Goal: Information Seeking & Learning: Compare options

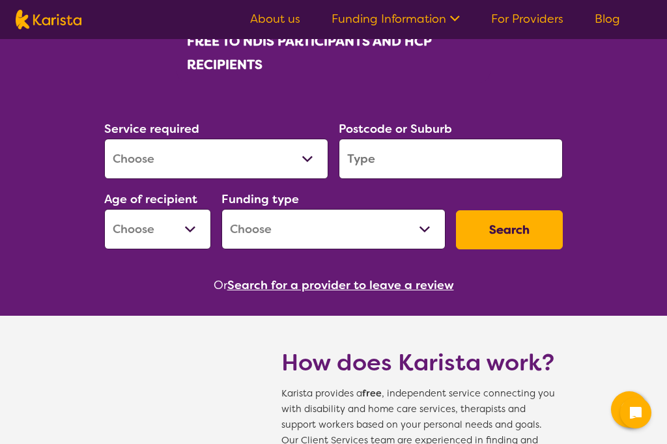
scroll to position [231, 0]
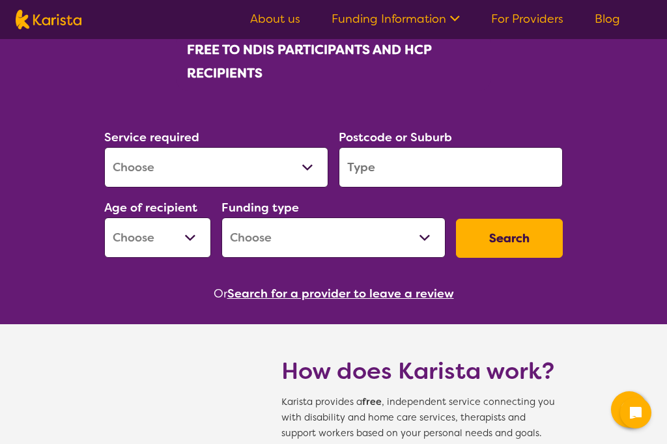
click at [307, 167] on select "Allied Health Assistant Assessment ([MEDICAL_DATA] or [MEDICAL_DATA]) Behaviour…" at bounding box center [216, 167] width 224 height 40
select select "NDIS Plan management"
select select "NDIS"
click at [454, 169] on input "search" at bounding box center [451, 167] width 224 height 40
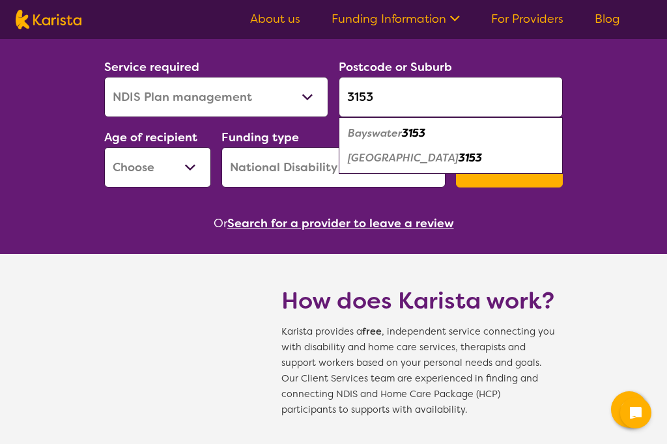
scroll to position [303, 0]
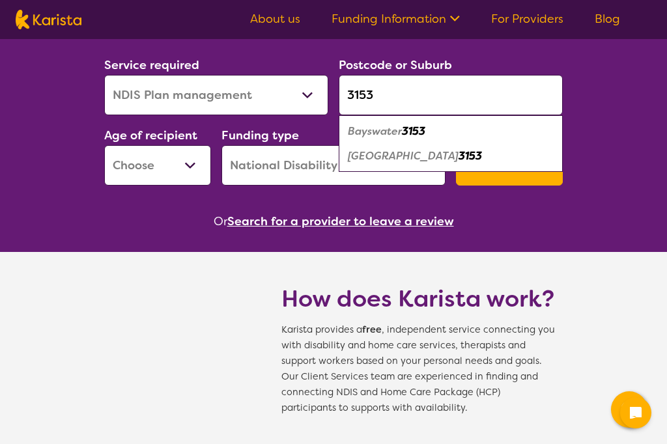
type input "3153"
click at [434, 153] on em "[GEOGRAPHIC_DATA]" at bounding box center [403, 156] width 111 height 14
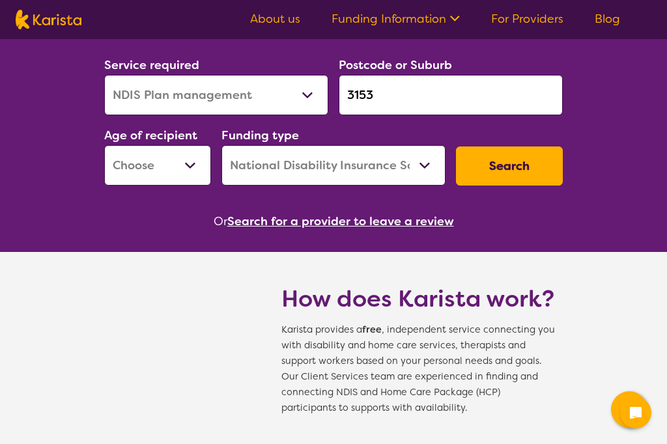
click at [186, 166] on select "Early Childhood - 0 to 9 Child - 10 to 11 Adolescent - 12 to 17 Adult - 18 to 6…" at bounding box center [157, 165] width 107 height 40
select select "AD"
click at [435, 162] on select "Home Care Package (HCP) National Disability Insurance Scheme (NDIS) I don't know" at bounding box center [334, 165] width 224 height 40
click at [523, 166] on button "Search" at bounding box center [509, 166] width 107 height 39
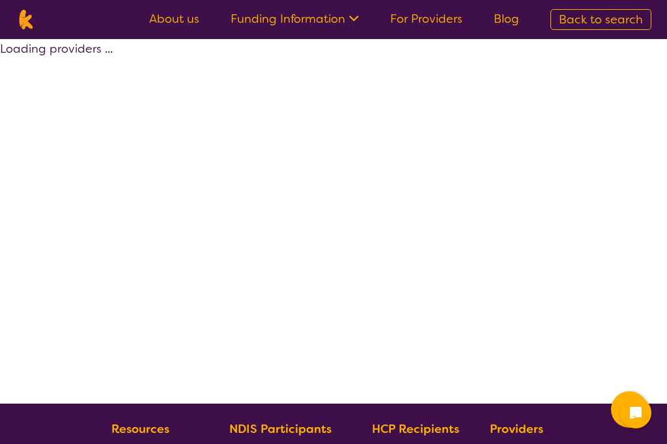
select select "by_score"
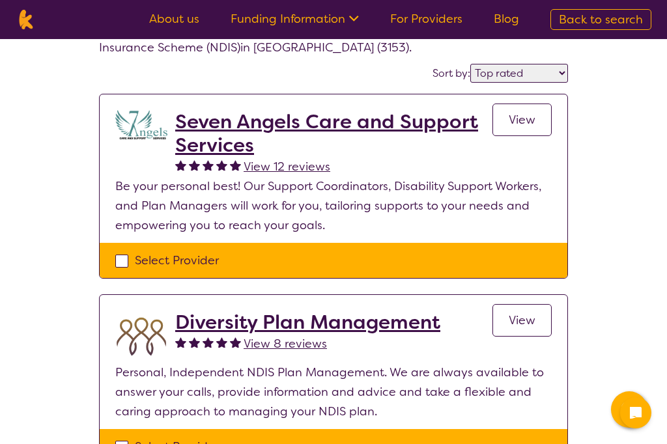
scroll to position [62, 0]
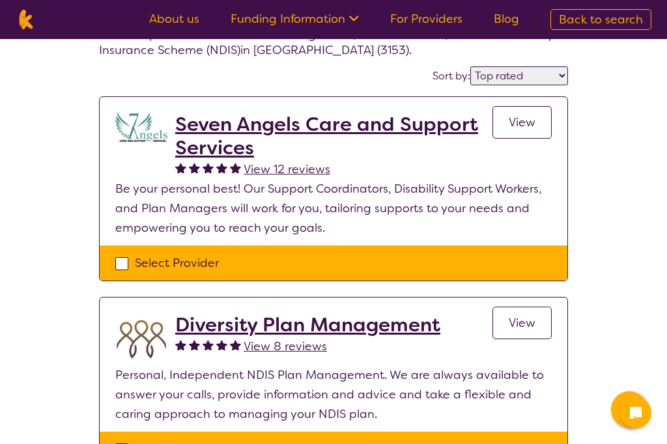
click at [531, 119] on span "View" at bounding box center [522, 123] width 27 height 16
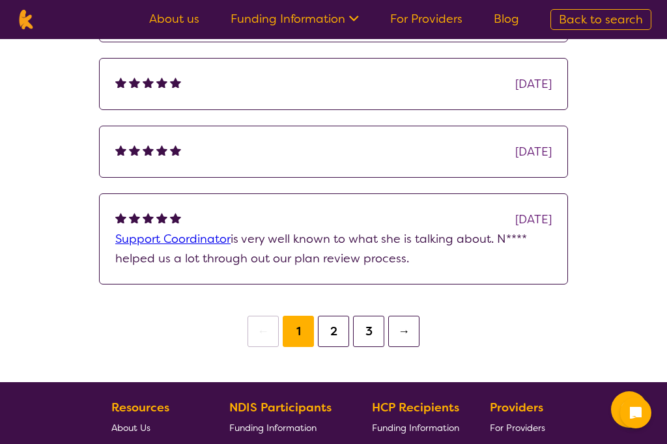
scroll to position [1066, 0]
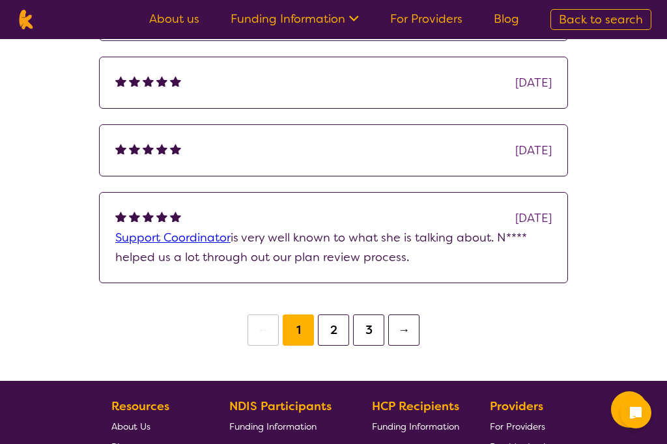
click at [332, 330] on button "2" at bounding box center [333, 330] width 31 height 31
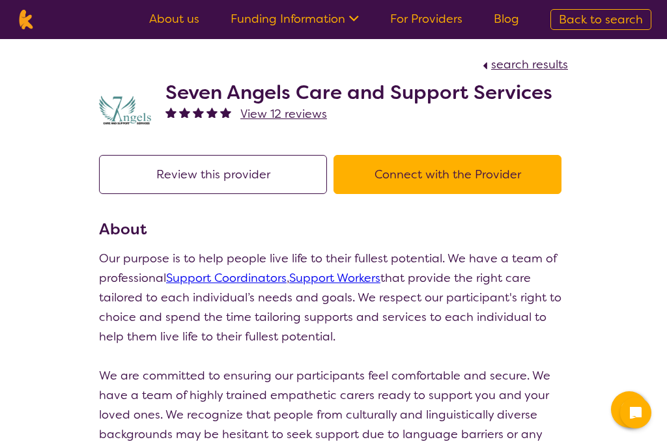
select select "by_score"
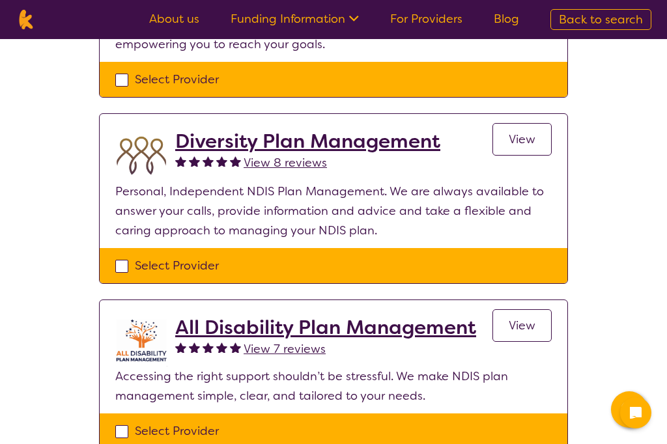
scroll to position [226, 0]
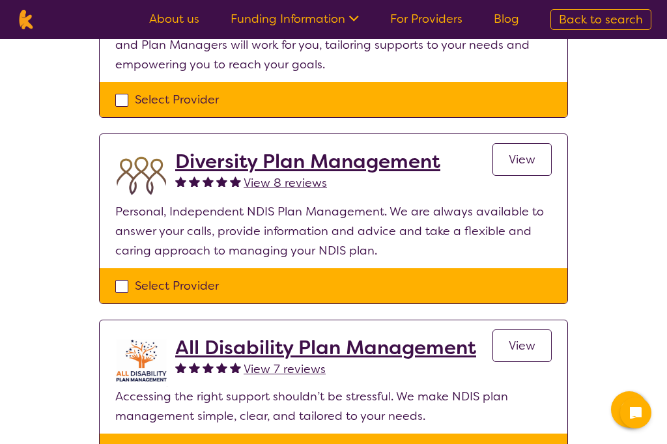
click at [532, 161] on span "View" at bounding box center [522, 160] width 27 height 16
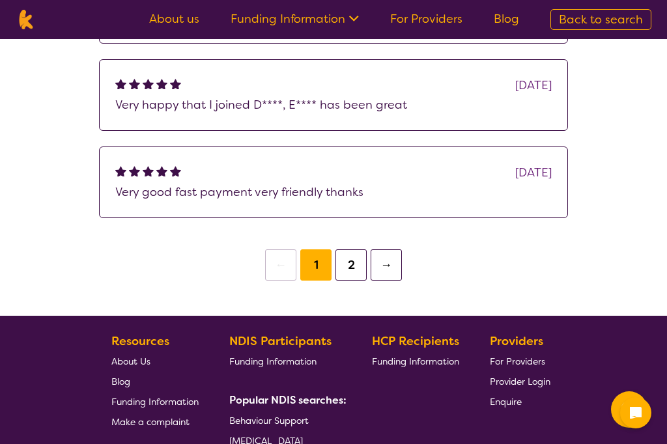
scroll to position [1171, 0]
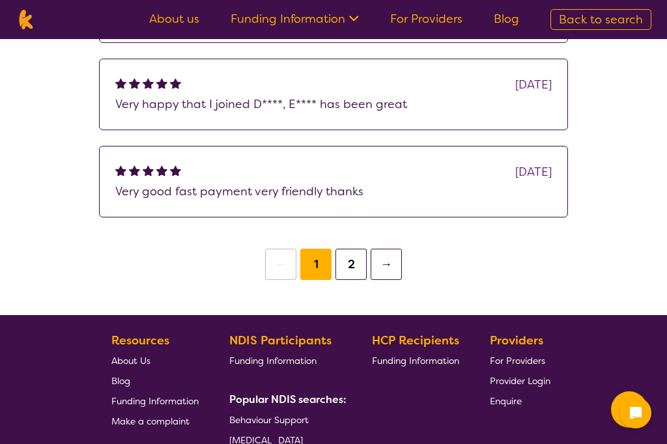
click at [355, 280] on button "2" at bounding box center [351, 264] width 31 height 31
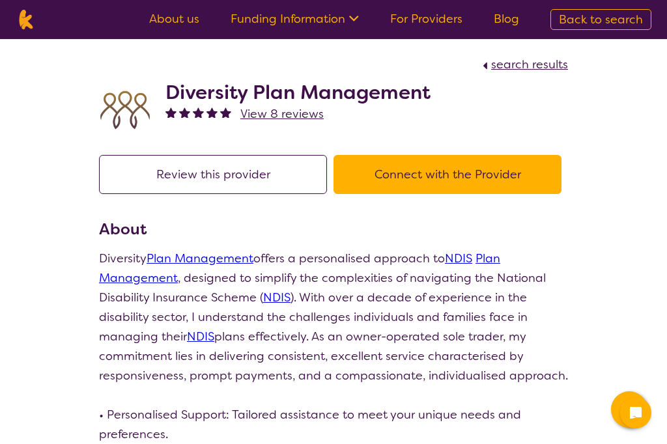
select select "by_score"
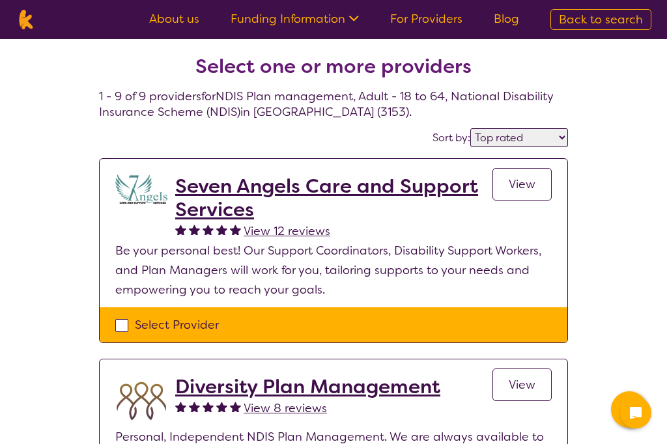
click at [190, 199] on h2 "Seven Angels Care and Support Services" at bounding box center [333, 198] width 317 height 47
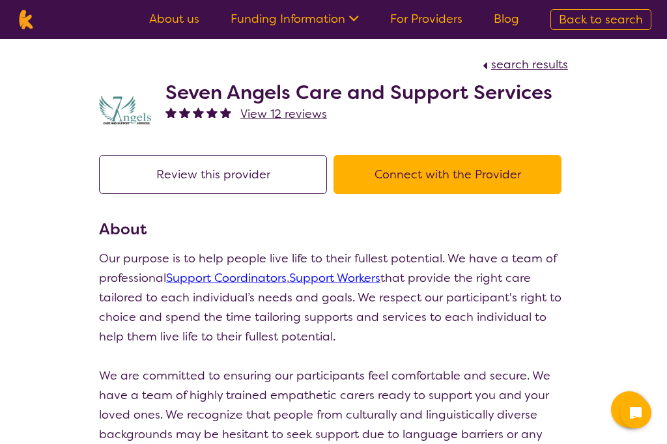
select select "by_score"
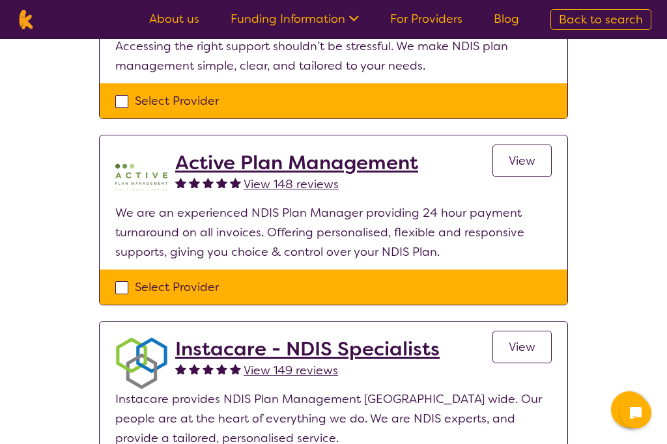
scroll to position [579, 0]
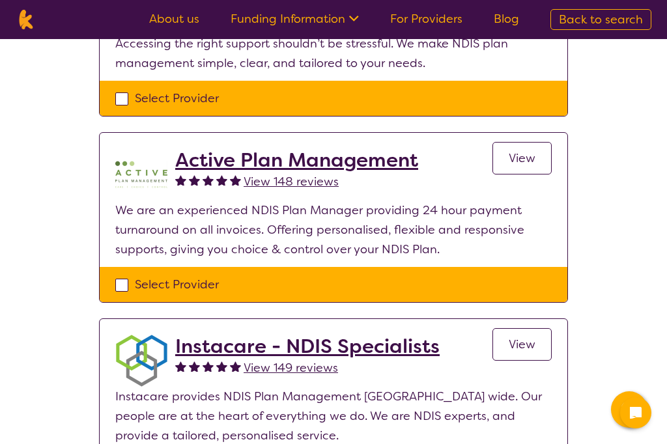
click at [531, 159] on span "View" at bounding box center [522, 159] width 27 height 16
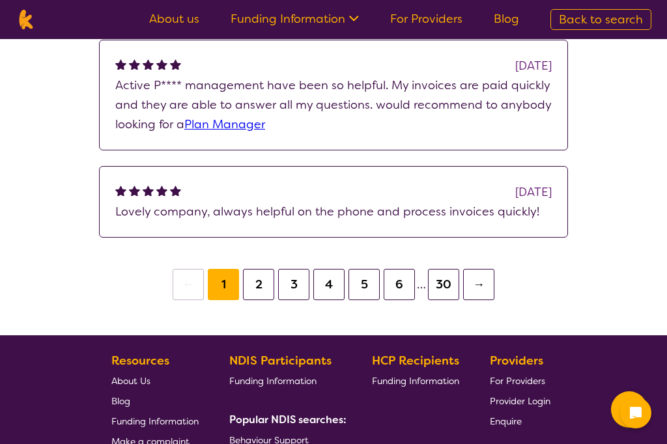
scroll to position [1266, 0]
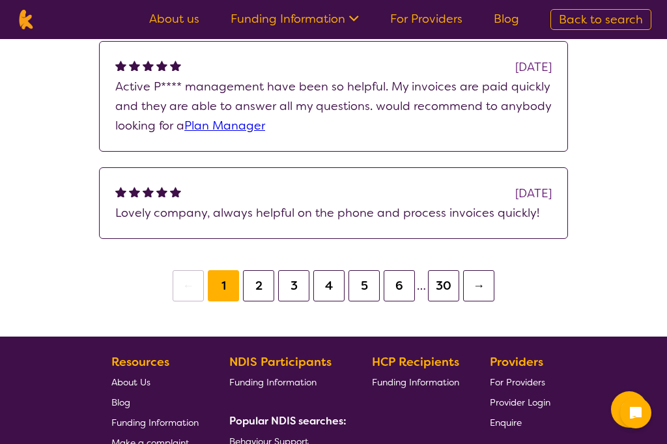
click at [262, 287] on button "2" at bounding box center [258, 285] width 31 height 31
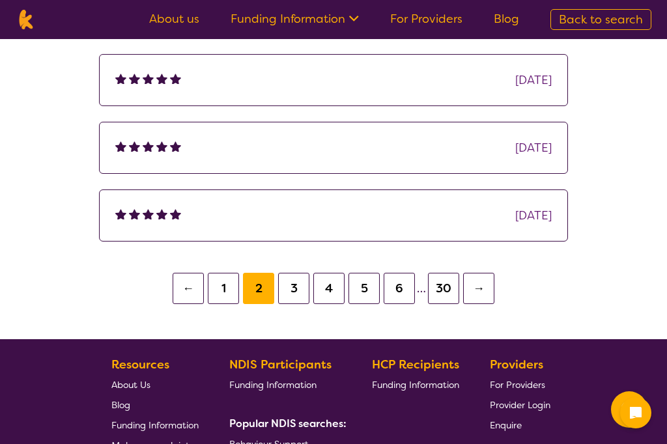
scroll to position [1185, 0]
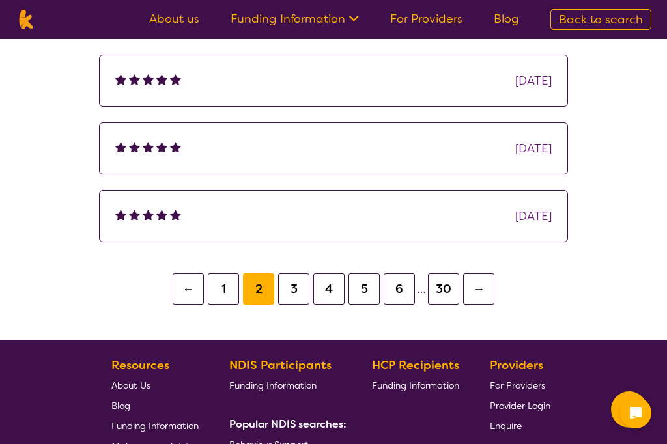
click at [293, 295] on button "3" at bounding box center [293, 289] width 31 height 31
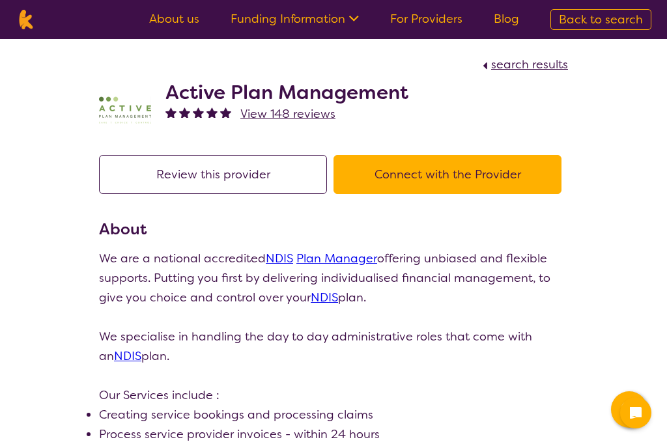
scroll to position [-1, 0]
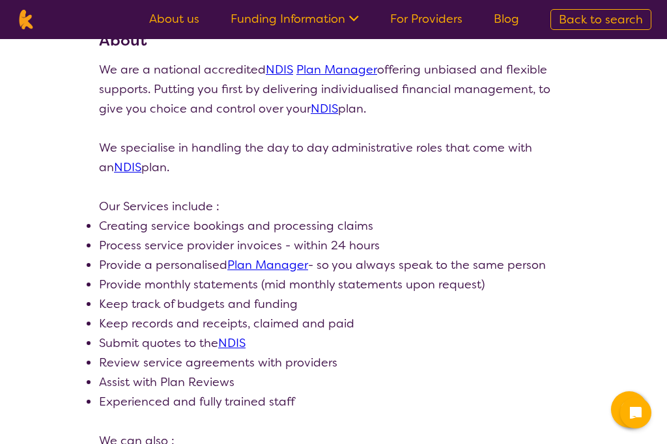
select select "by_score"
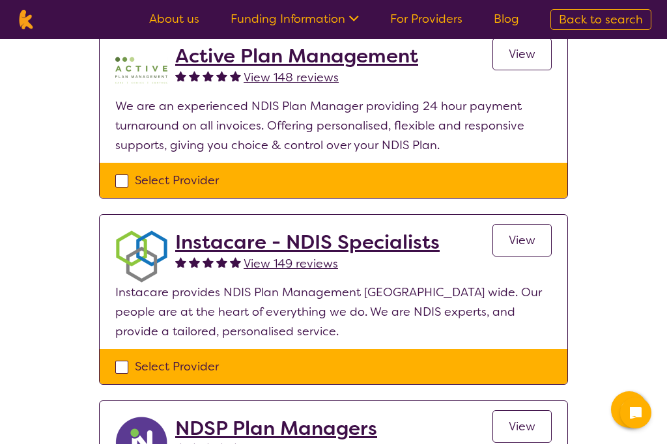
scroll to position [682, 0]
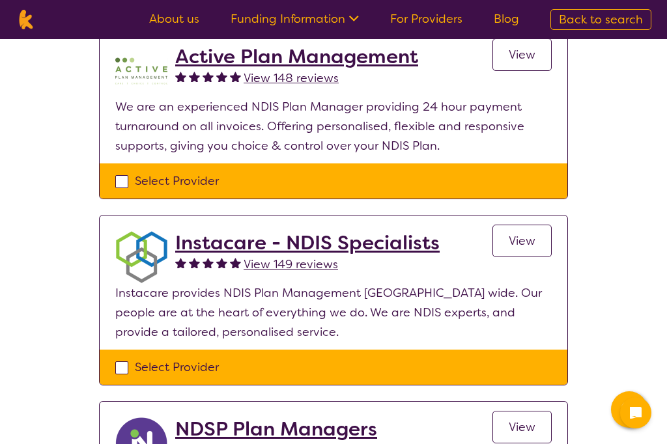
click at [524, 237] on span "View" at bounding box center [522, 241] width 27 height 16
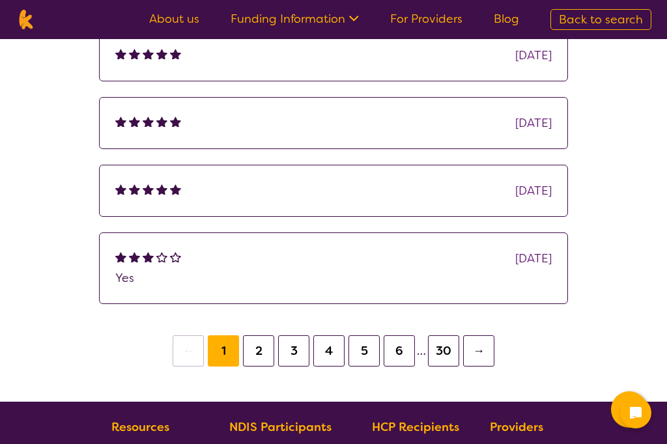
scroll to position [968, 0]
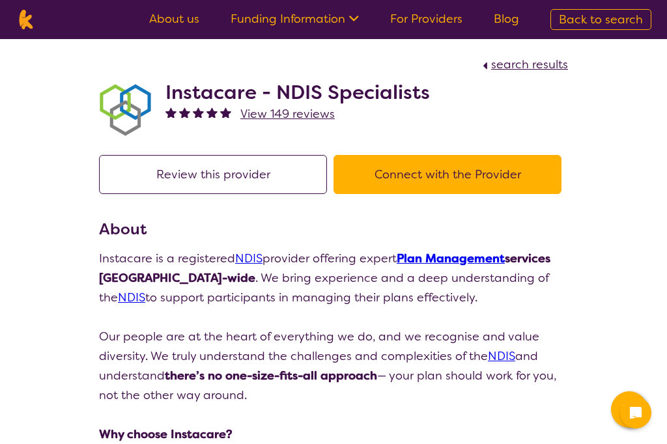
select select "by_score"
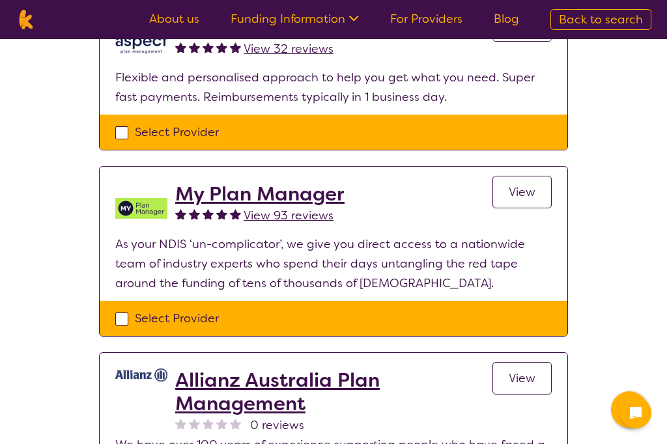
scroll to position [1270, 0]
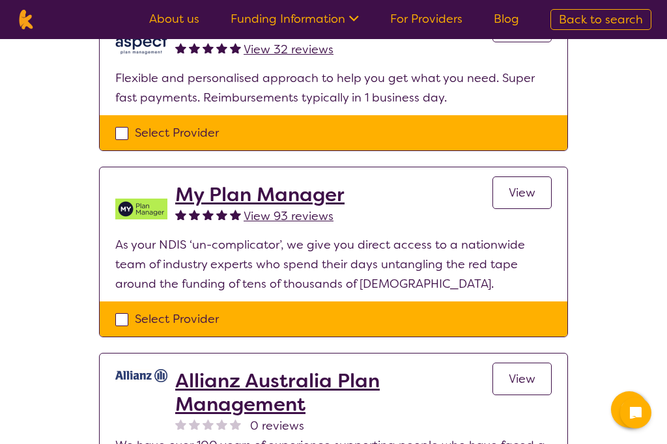
click at [535, 190] on span "View" at bounding box center [522, 193] width 27 height 16
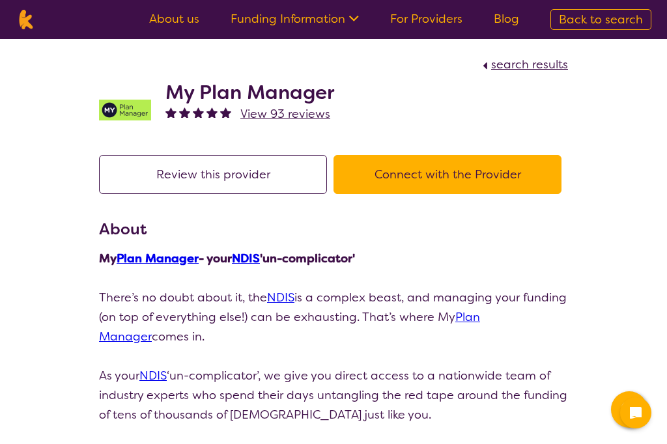
select select "by_score"
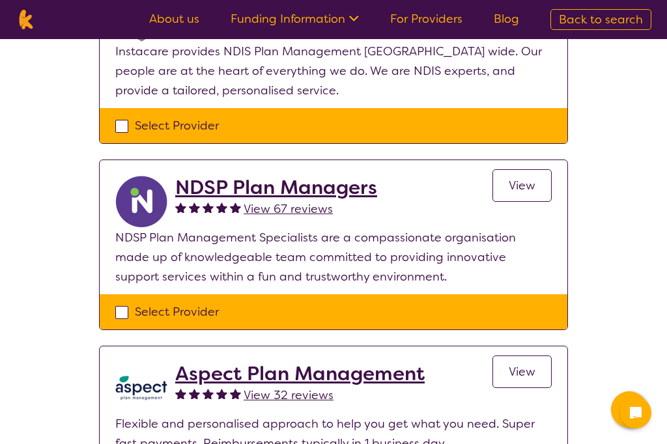
scroll to position [920, 0]
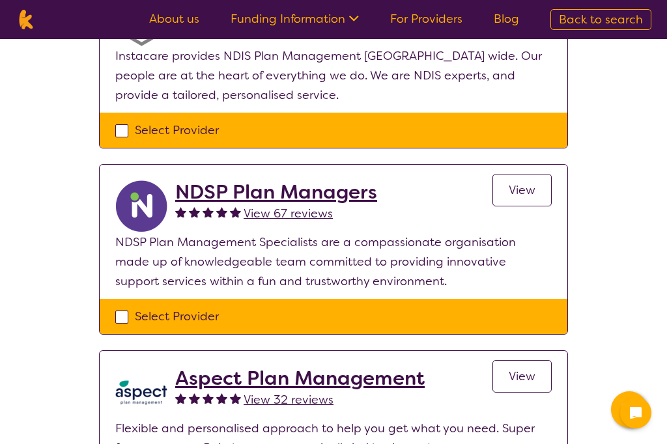
click at [534, 179] on link "View" at bounding box center [522, 190] width 59 height 33
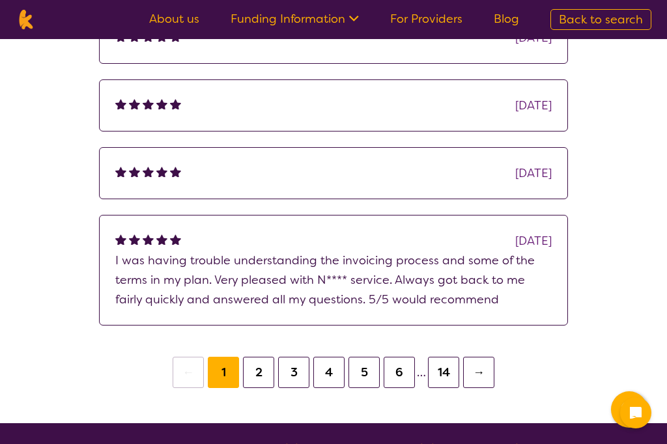
scroll to position [1027, 0]
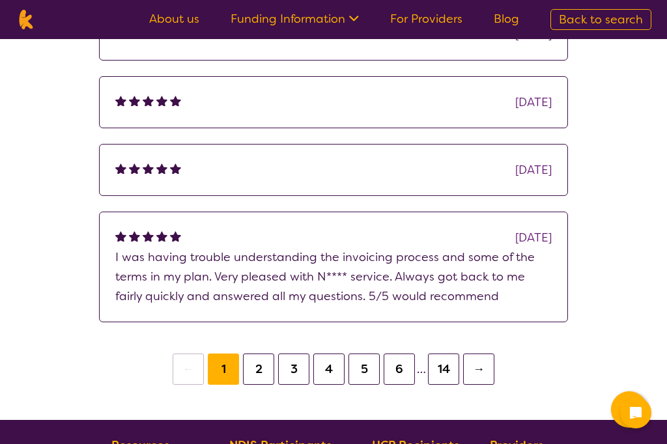
click at [261, 381] on button "2" at bounding box center [258, 369] width 31 height 31
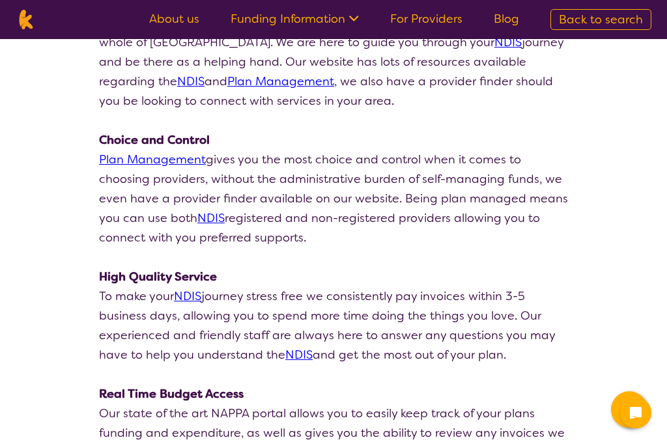
scroll to position [195, 0]
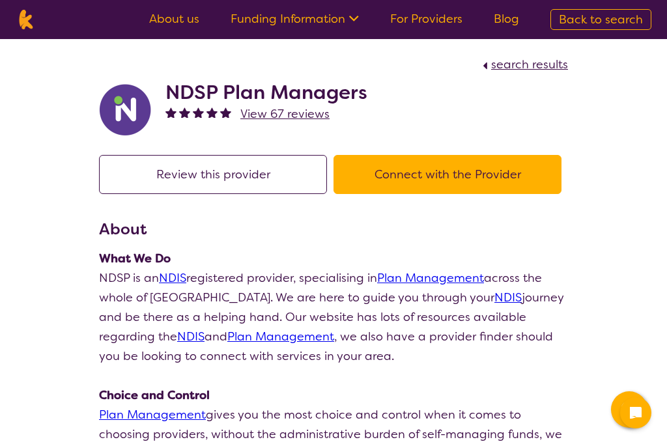
select select "by_score"
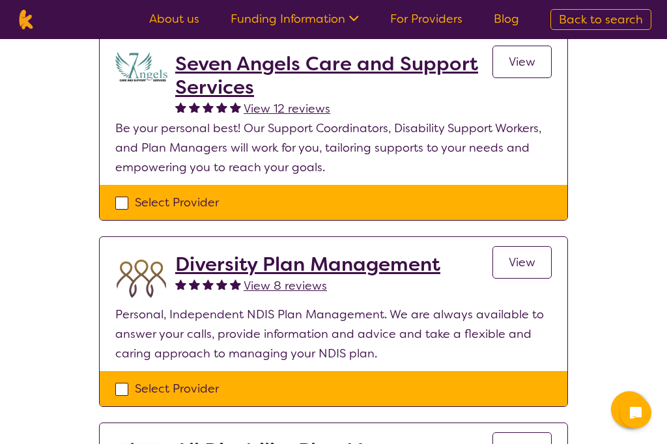
scroll to position [136, 0]
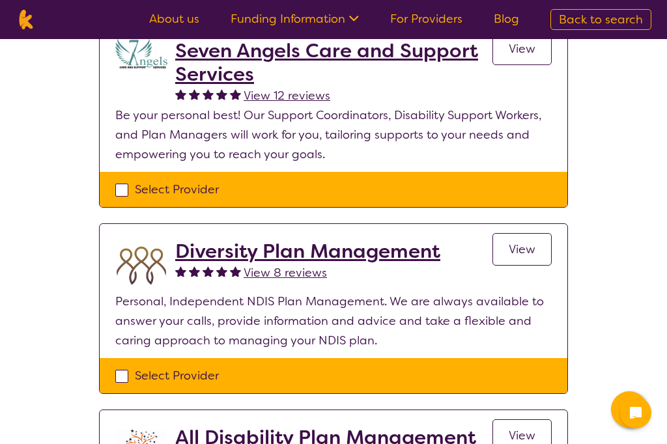
click at [523, 252] on span "View" at bounding box center [522, 250] width 27 height 16
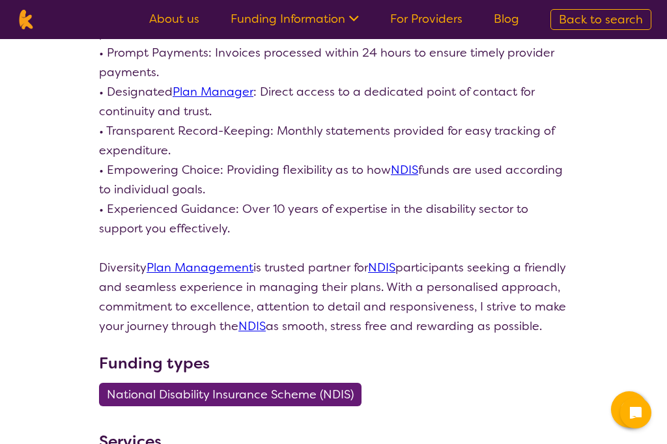
scroll to position [402, 0]
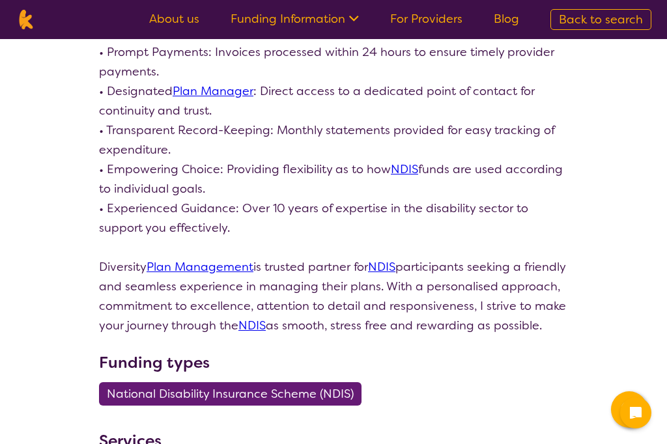
click at [214, 89] on link "Plan Manager" at bounding box center [213, 91] width 81 height 16
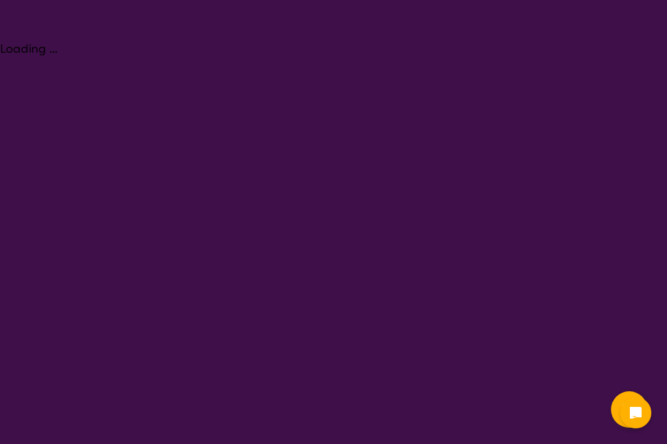
select select "NDIS Plan management"
select select "AD"
select select "NDIS"
select select "NDIS Plan management"
select select "AD"
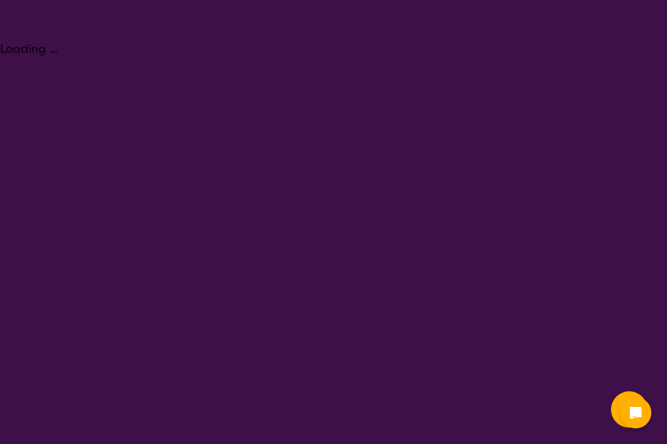
select select "NDIS"
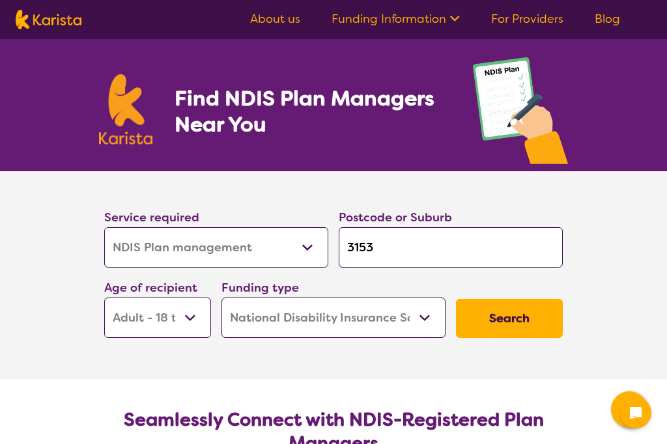
scroll to position [68, 0]
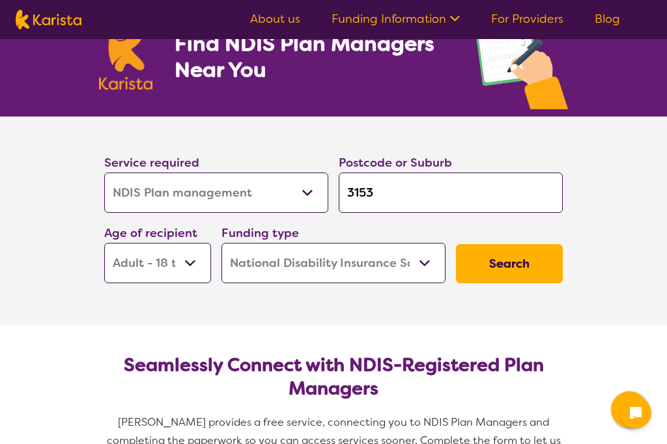
click at [516, 263] on button "Search" at bounding box center [509, 263] width 107 height 39
select select "by_score"
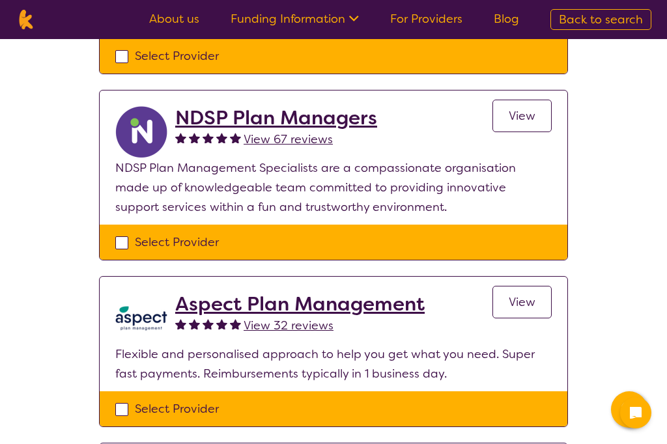
scroll to position [992, 0]
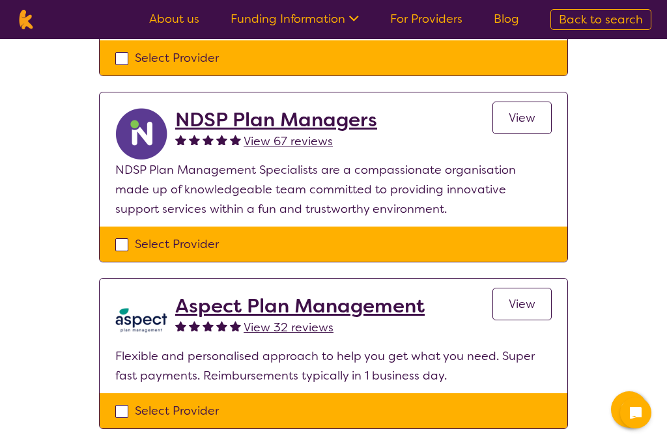
click at [526, 126] on span "View" at bounding box center [522, 118] width 27 height 16
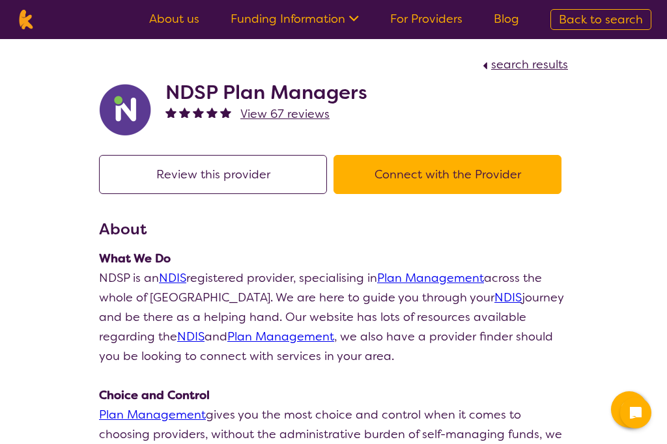
select select "by_score"
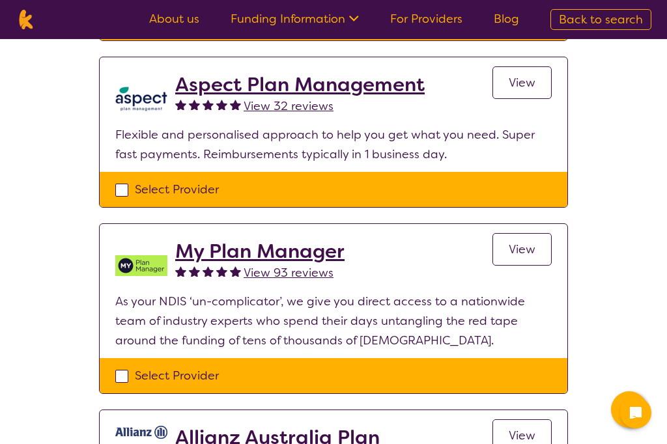
scroll to position [1202, 0]
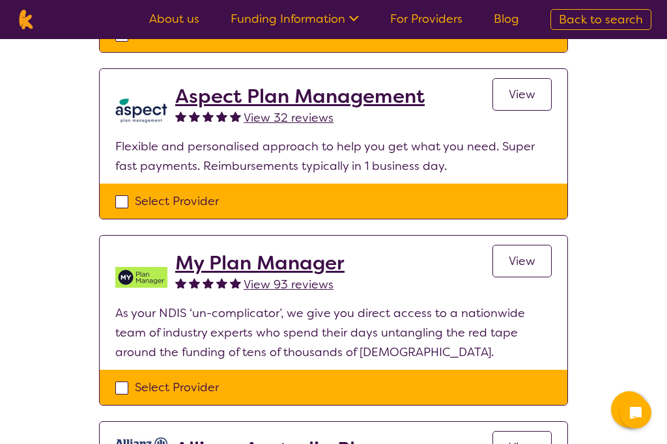
click at [527, 102] on span "View" at bounding box center [522, 95] width 27 height 16
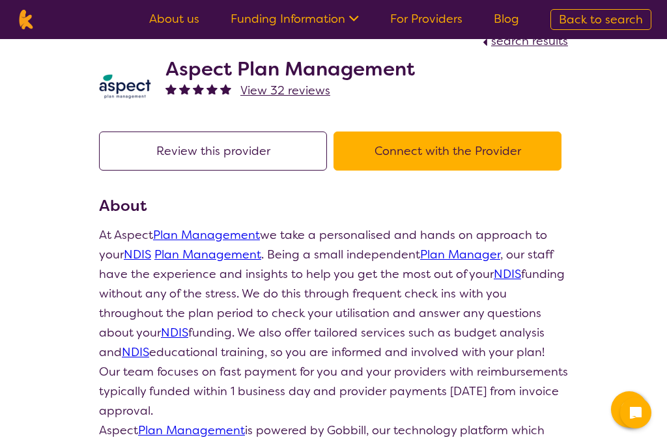
select select "by_score"
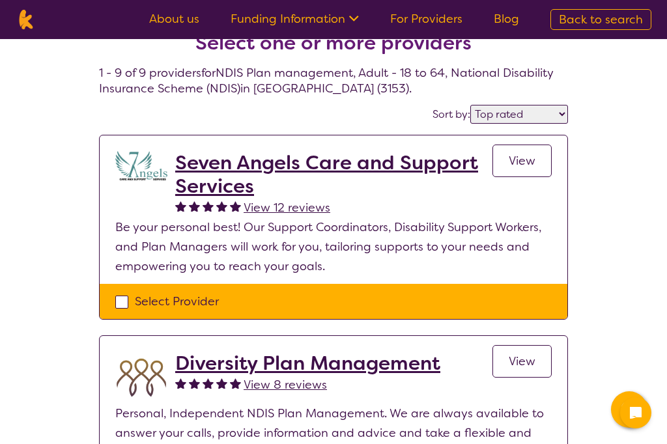
scroll to position [1229, 0]
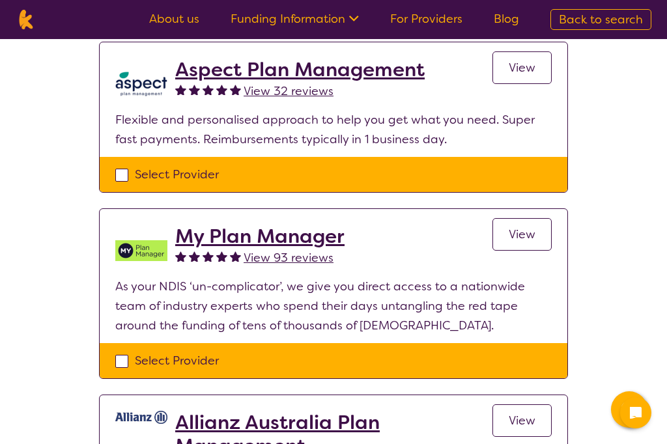
click at [531, 233] on span "View" at bounding box center [522, 235] width 27 height 16
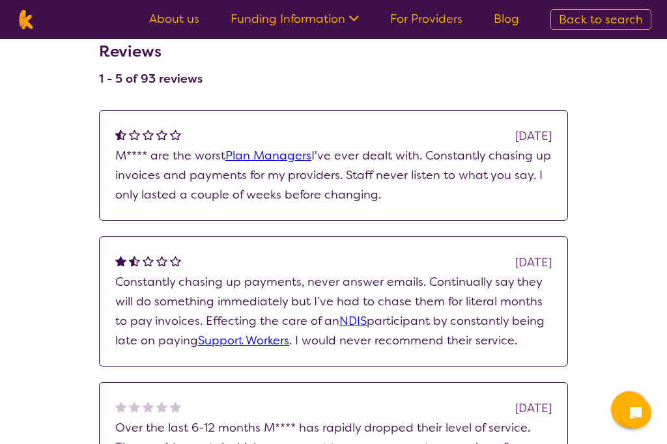
scroll to position [859, 0]
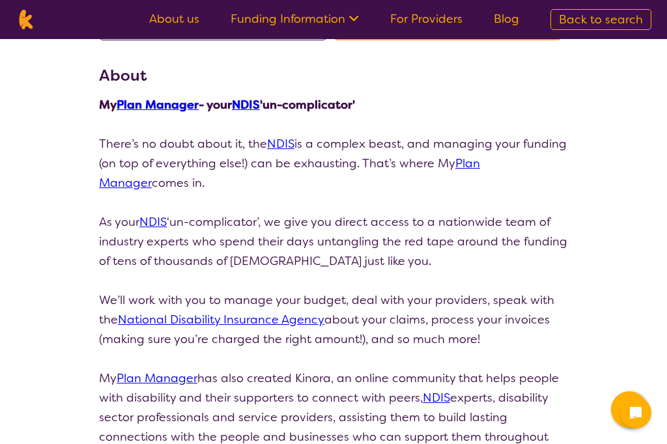
select select "by_score"
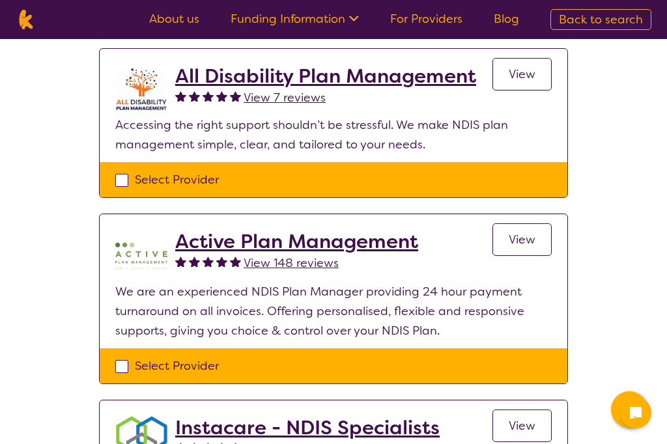
scroll to position [498, 0]
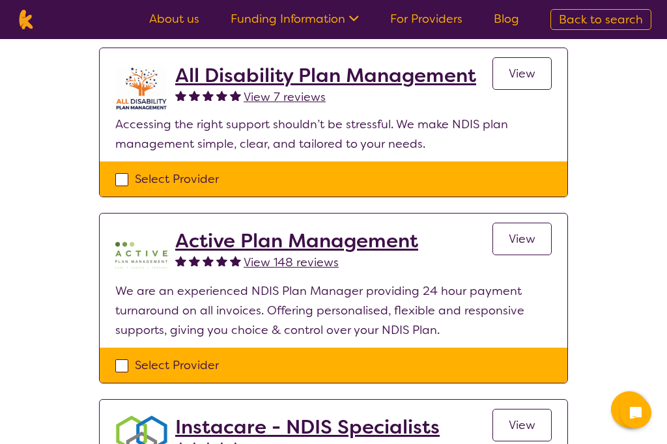
click at [526, 236] on span "View" at bounding box center [522, 239] width 27 height 16
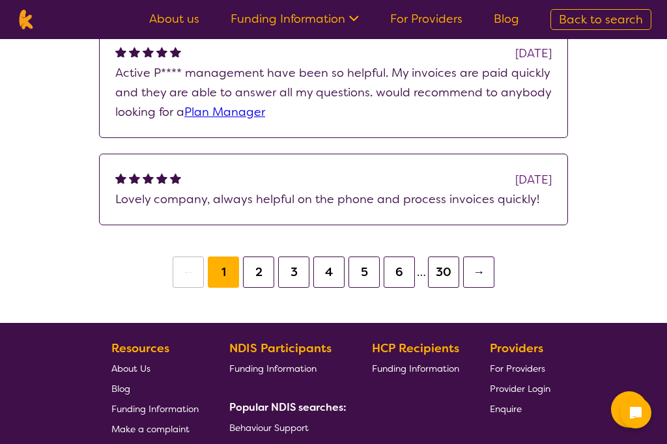
scroll to position [1274, 0]
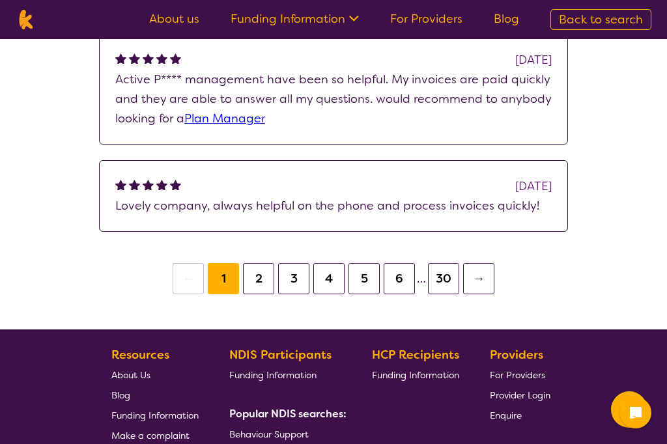
click at [363, 276] on button "5" at bounding box center [364, 278] width 31 height 31
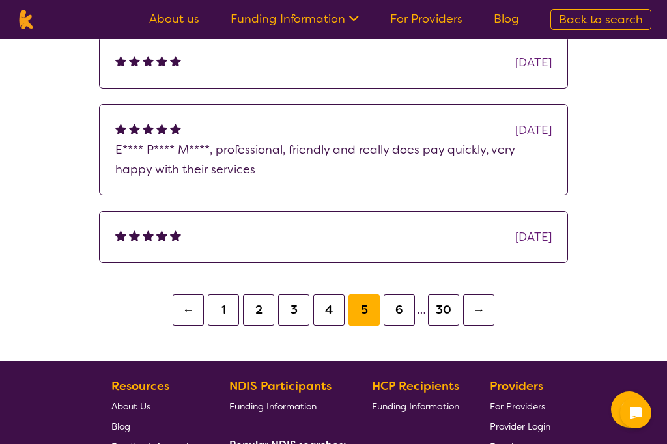
scroll to position [1145, 0]
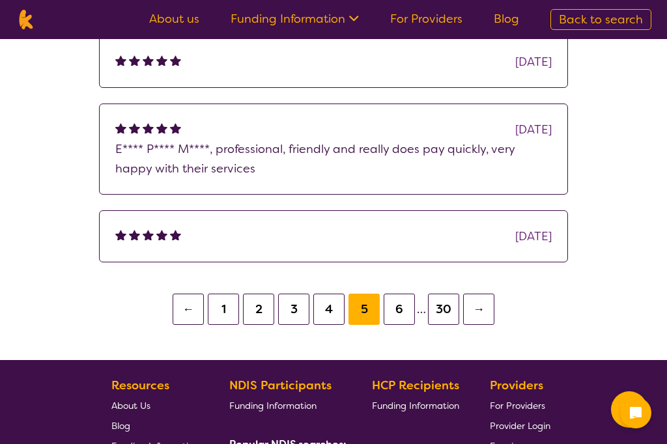
click at [400, 307] on button "6" at bounding box center [399, 309] width 31 height 31
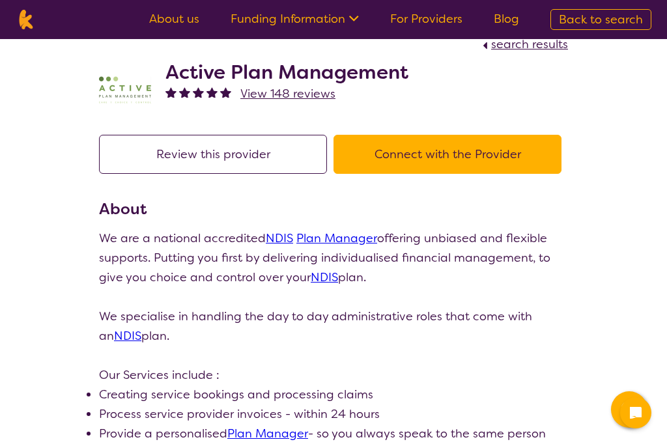
scroll to position [21, 0]
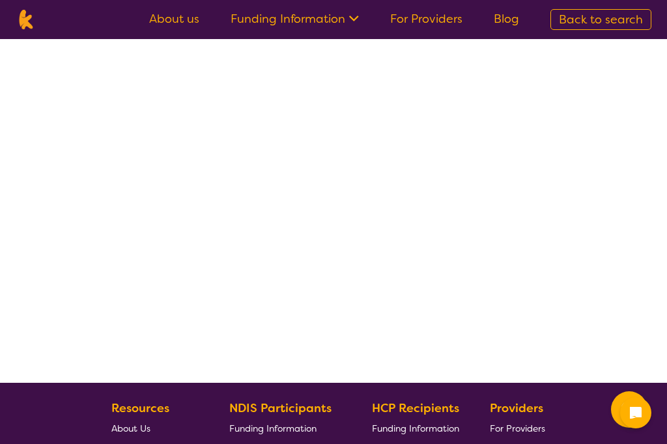
scroll to position [297, 0]
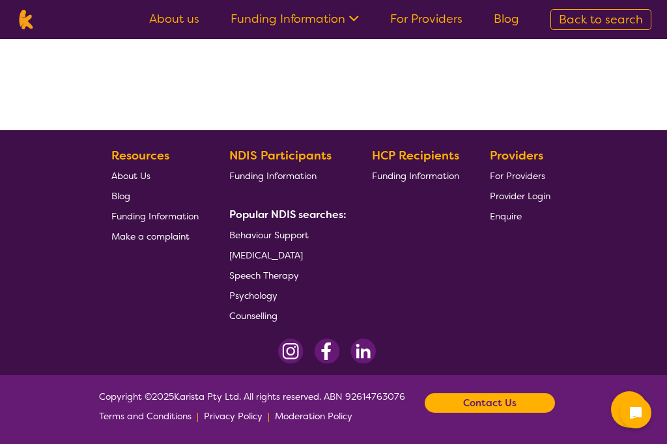
select select "by_score"
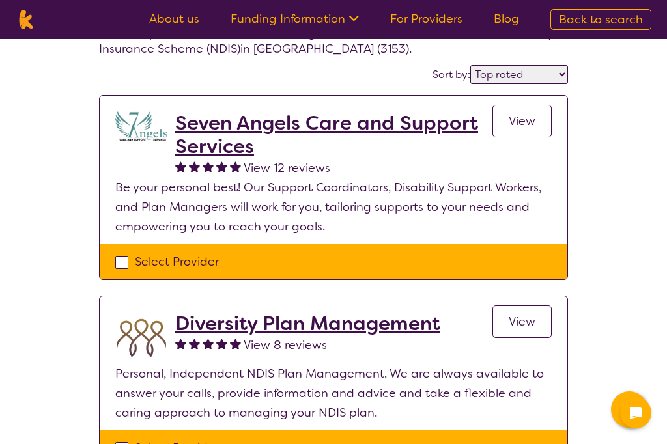
scroll to position [46, 0]
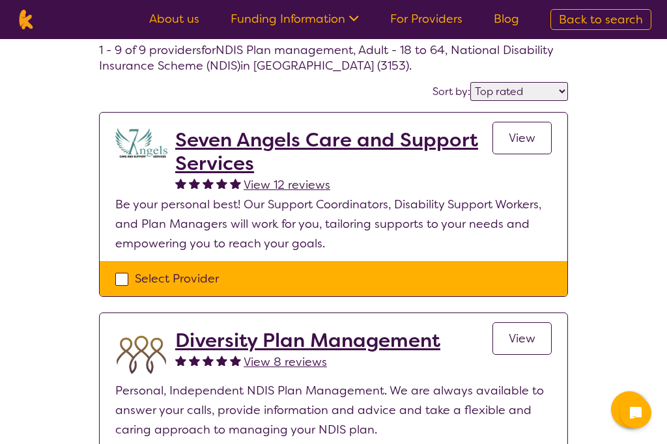
click at [360, 141] on h2 "Seven Angels Care and Support Services" at bounding box center [333, 151] width 317 height 47
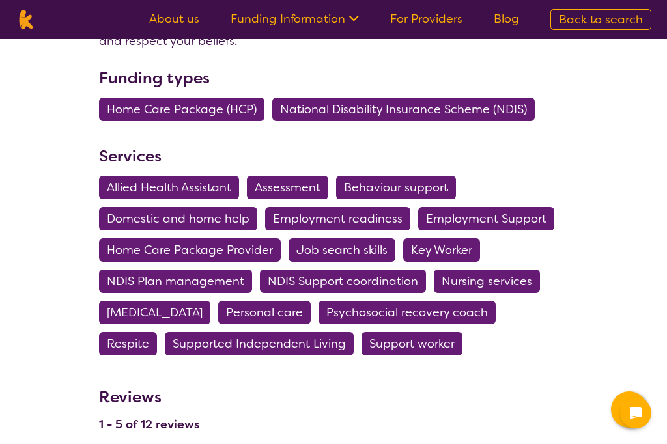
scroll to position [437, 0]
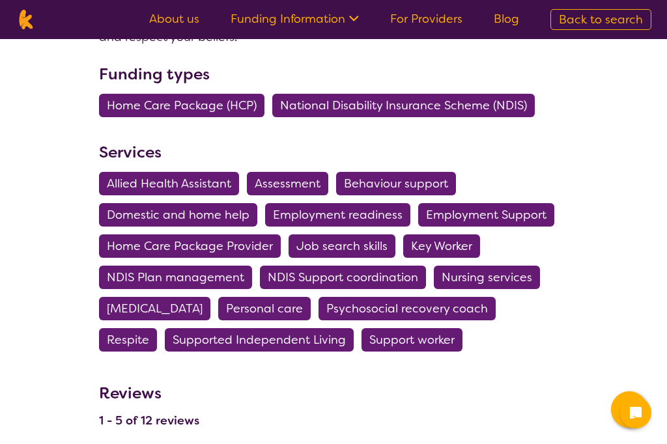
click at [139, 276] on span "NDIS Plan management" at bounding box center [176, 277] width 138 height 23
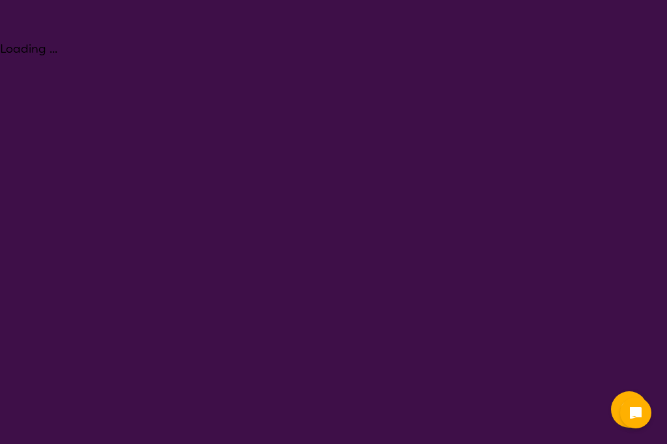
select select "NDIS Plan management"
select select "AD"
select select "NDIS"
select select "NDIS Plan management"
select select "AD"
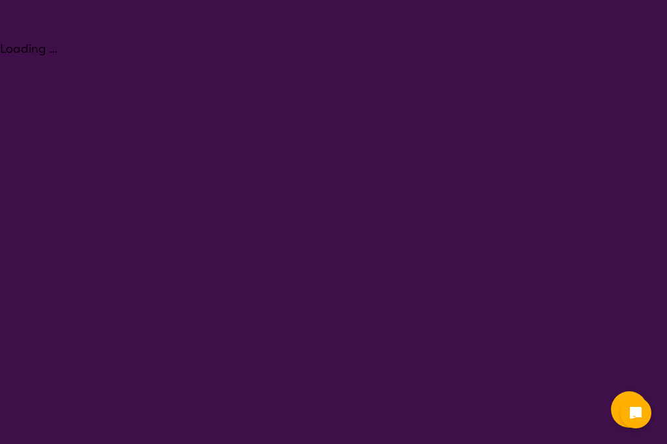
select select "NDIS"
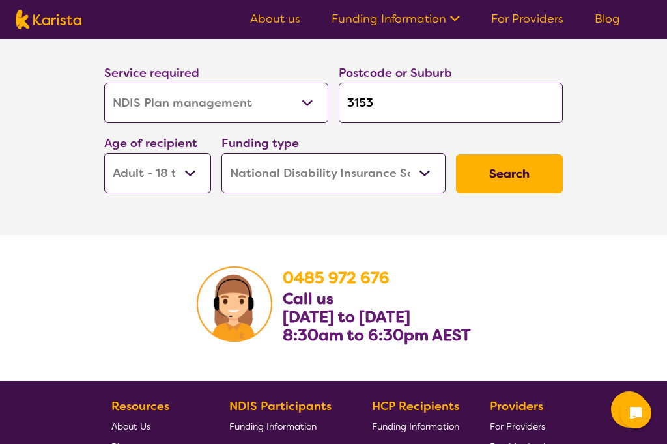
scroll to position [2293, 0]
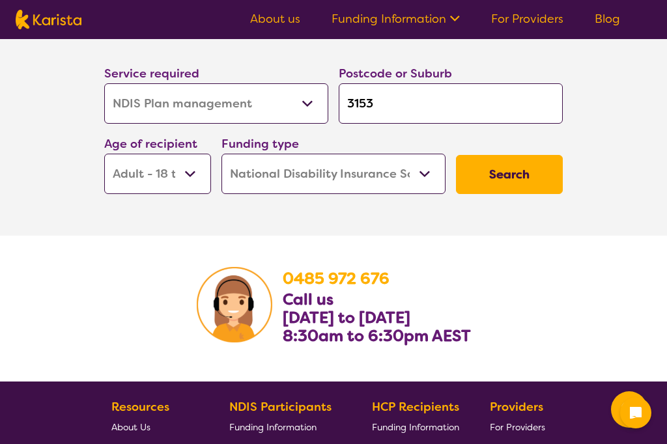
click at [502, 194] on button "Search" at bounding box center [509, 174] width 107 height 39
select select "by_score"
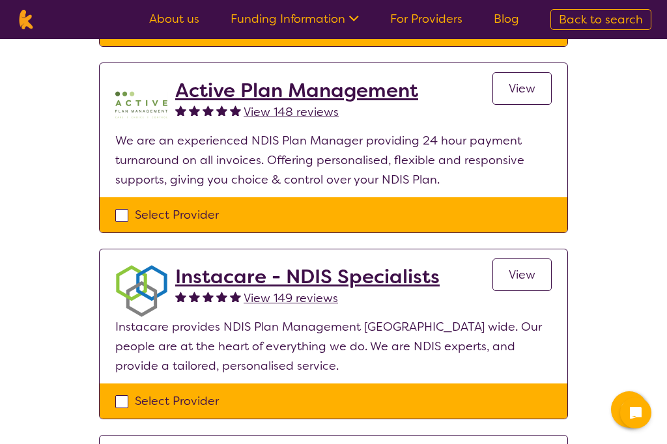
scroll to position [647, 0]
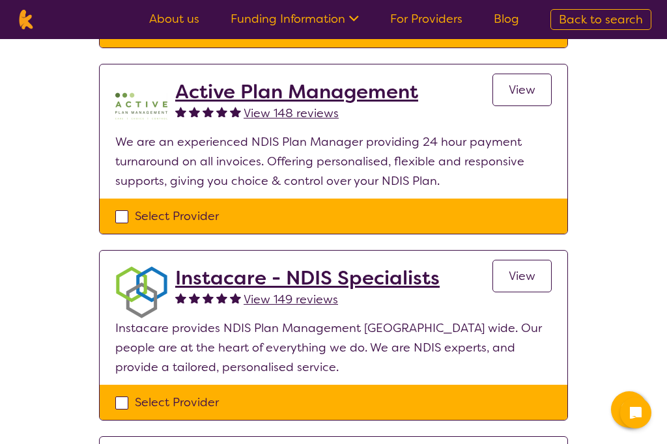
click at [523, 278] on span "View" at bounding box center [522, 277] width 27 height 16
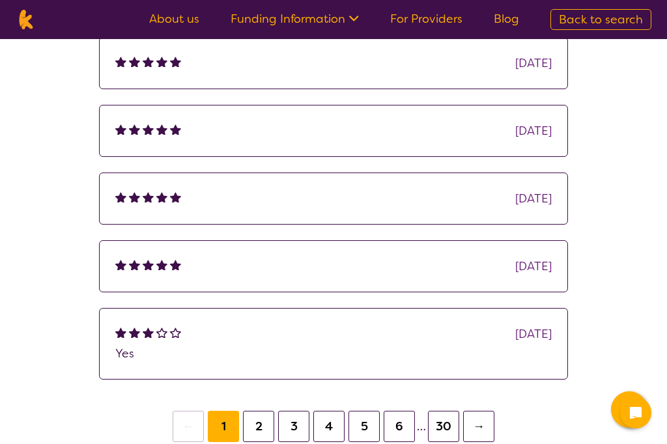
scroll to position [892, 0]
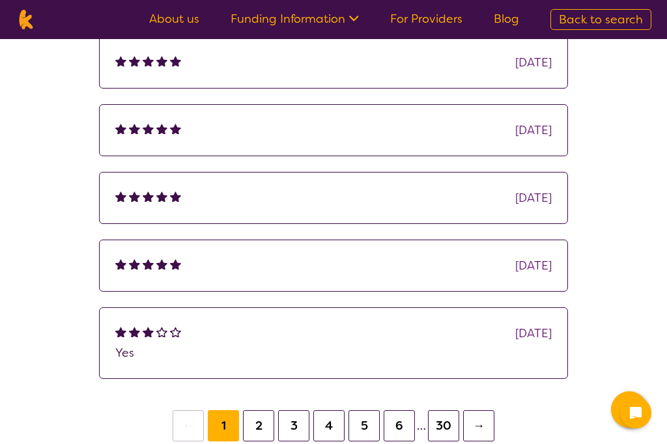
click at [263, 426] on button "2" at bounding box center [258, 426] width 31 height 31
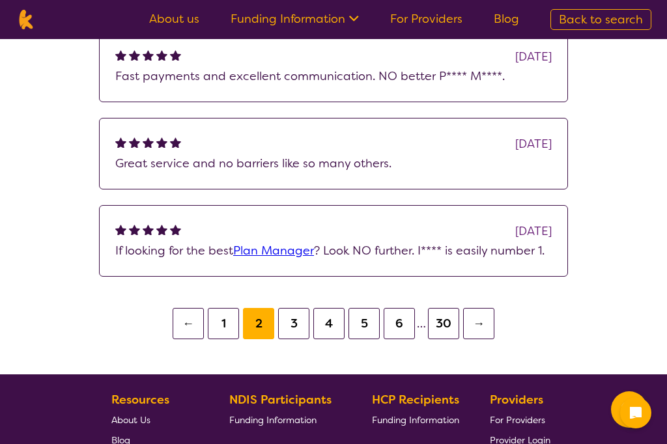
scroll to position [1182, 0]
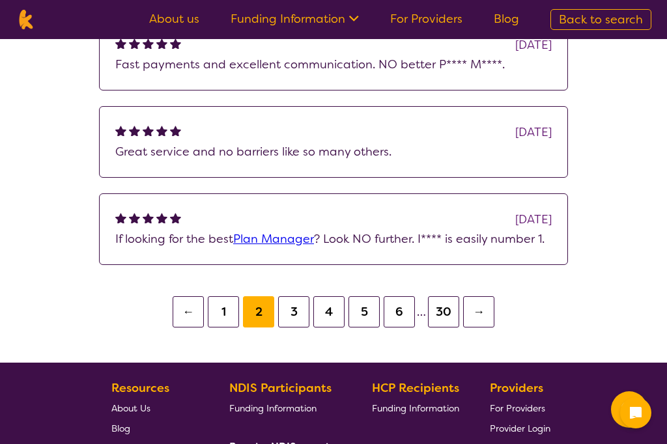
click at [295, 310] on button "3" at bounding box center [293, 312] width 31 height 31
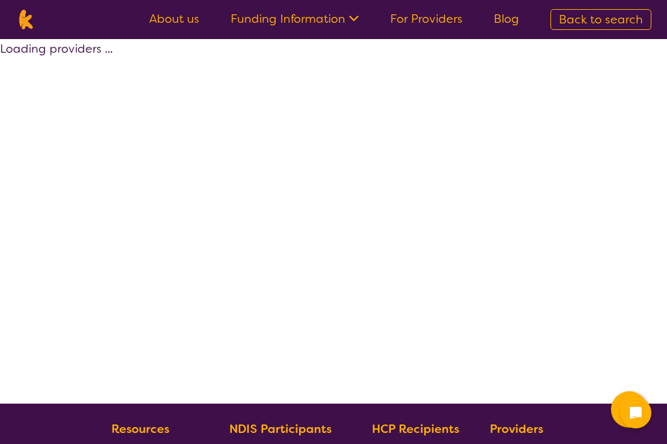
scroll to position [297, 0]
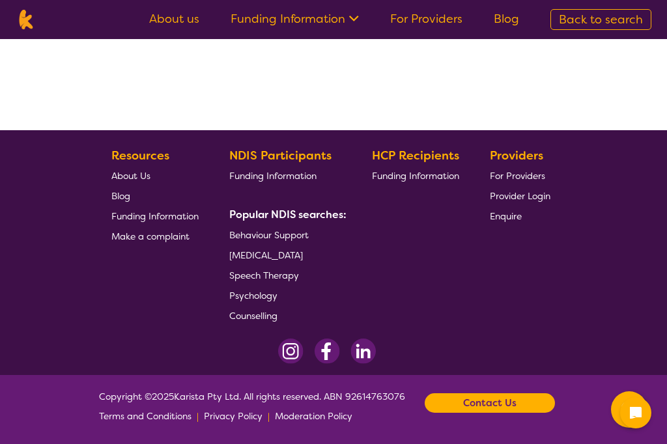
select select "by_score"
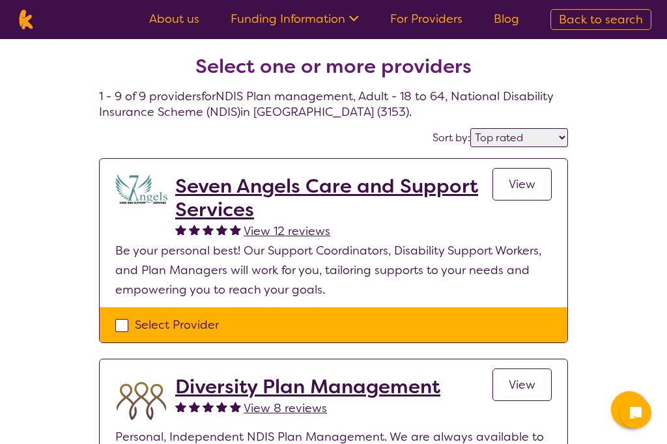
scroll to position [0, 0]
click at [214, 201] on h2 "Seven Angels Care and Support Services" at bounding box center [333, 198] width 317 height 47
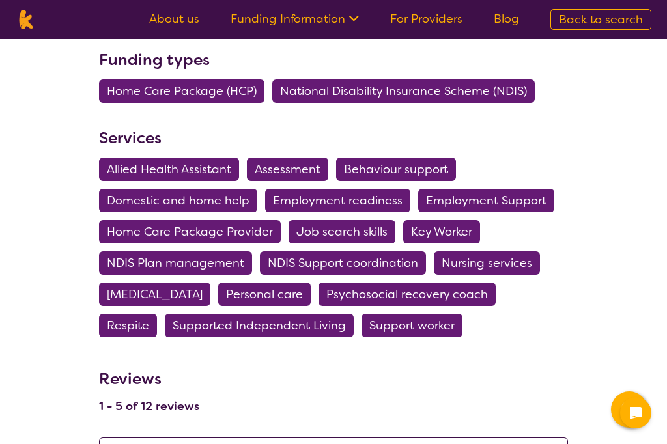
scroll to position [460, 0]
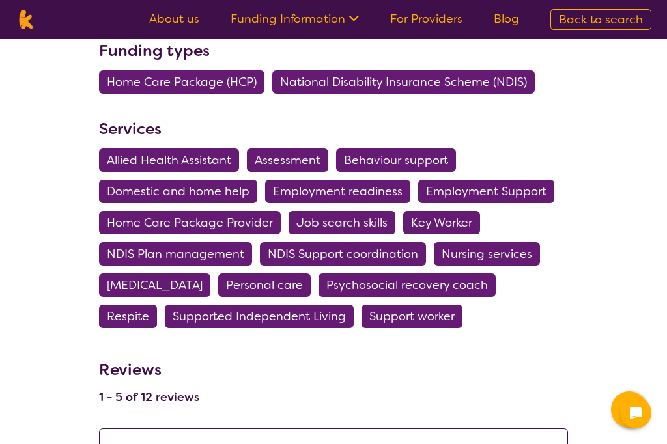
click at [161, 258] on span "NDIS Plan management" at bounding box center [176, 253] width 138 height 23
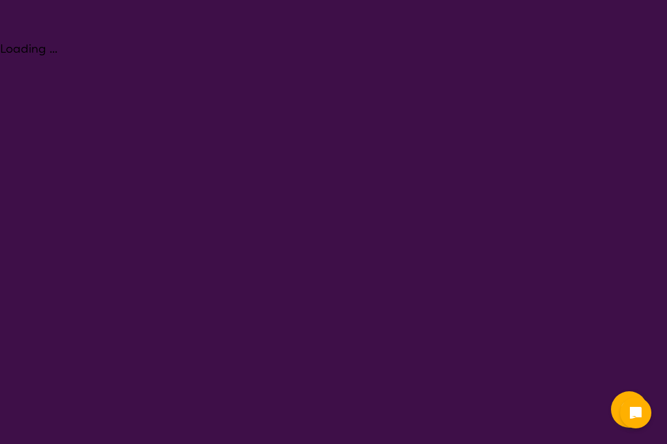
select select "NDIS Plan management"
select select "AD"
select select "NDIS"
select select "NDIS Plan management"
select select "AD"
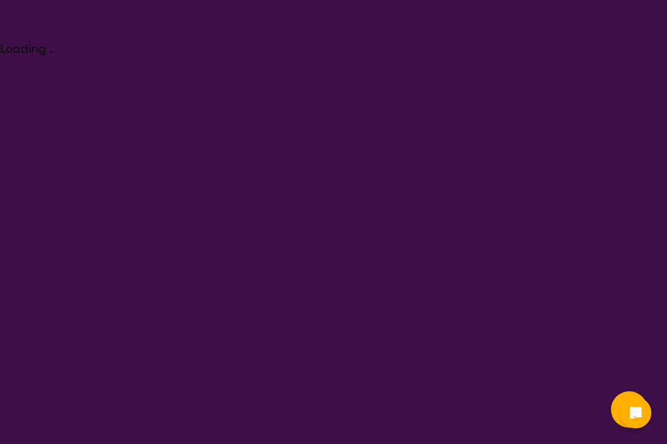
select select "NDIS"
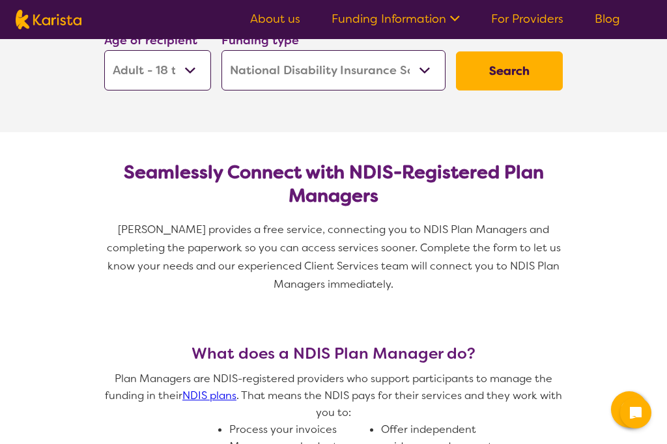
scroll to position [220, 0]
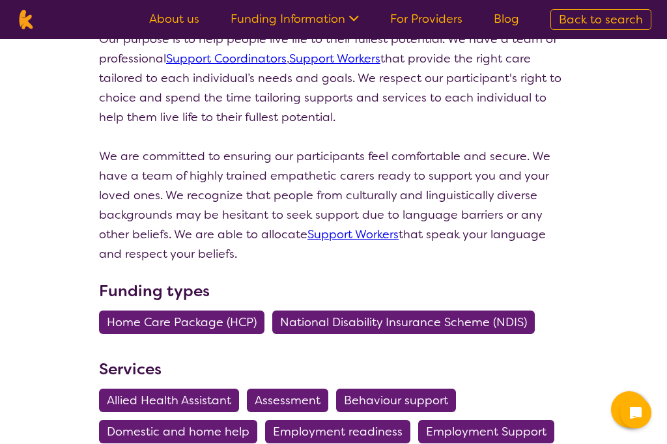
select select "by_score"
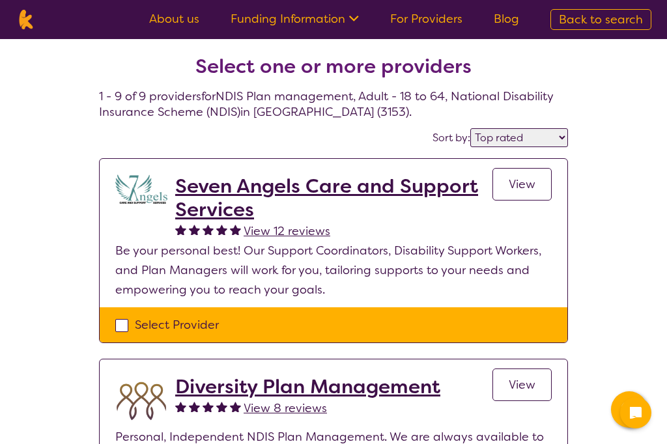
click at [210, 190] on h2 "Seven Angels Care and Support Services" at bounding box center [333, 198] width 317 height 47
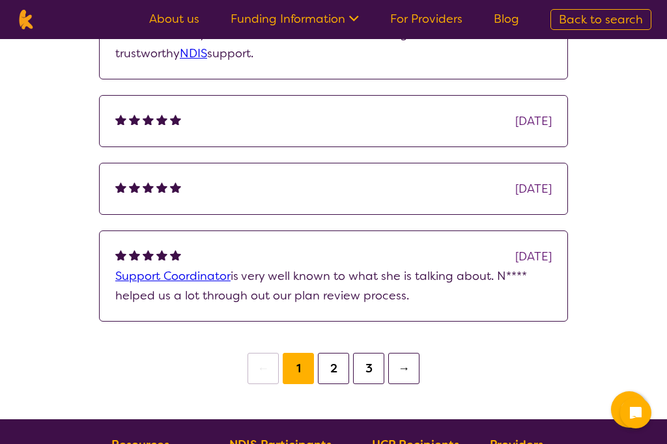
scroll to position [1028, 0]
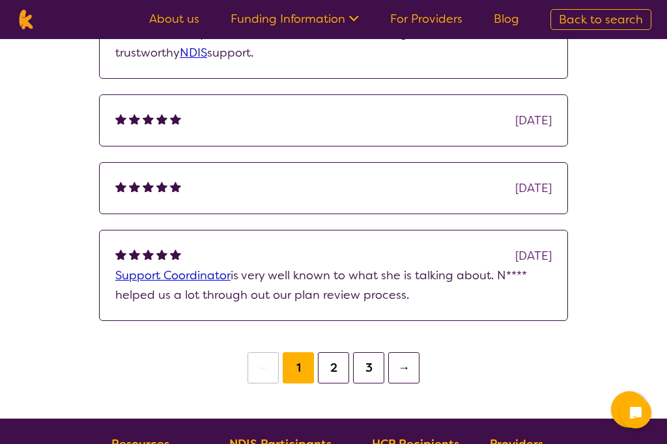
click at [334, 375] on button "2" at bounding box center [333, 368] width 31 height 31
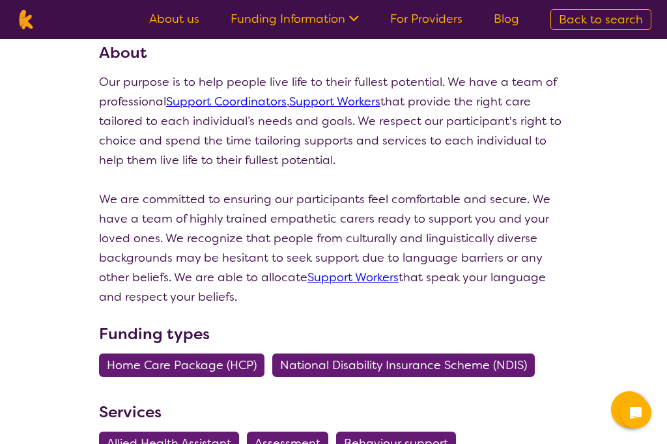
scroll to position [162, 0]
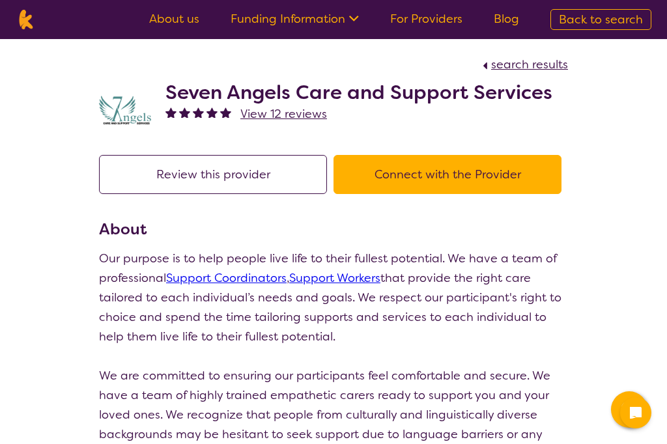
select select "by_score"
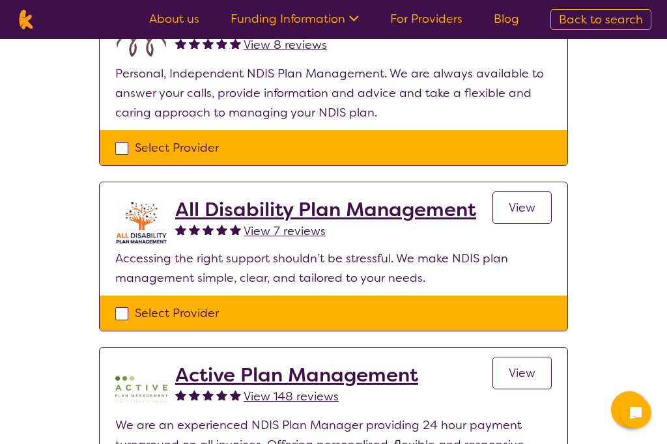
scroll to position [389, 0]
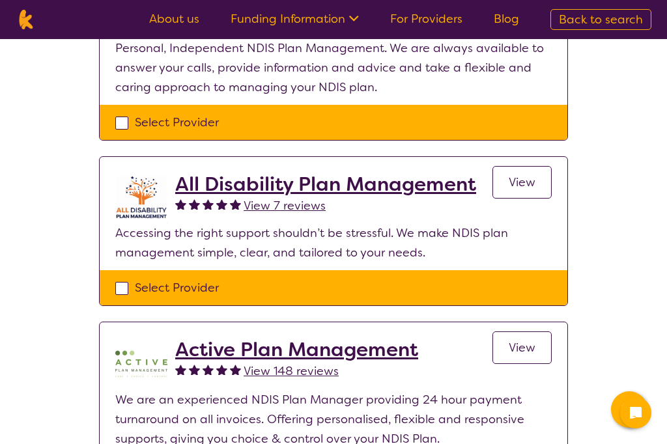
click at [227, 177] on h2 "All Disability Plan Management" at bounding box center [325, 184] width 301 height 23
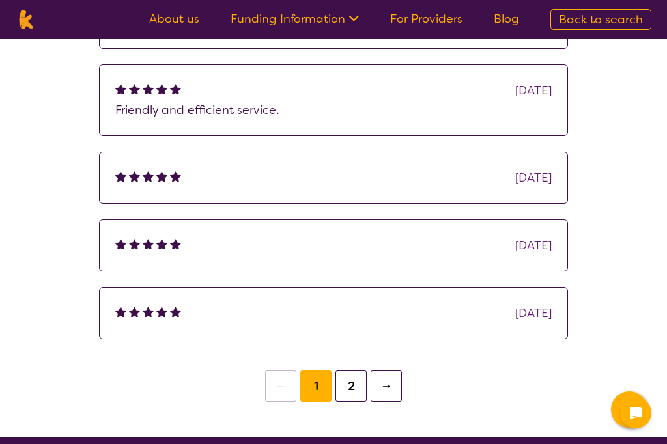
scroll to position [1027, 0]
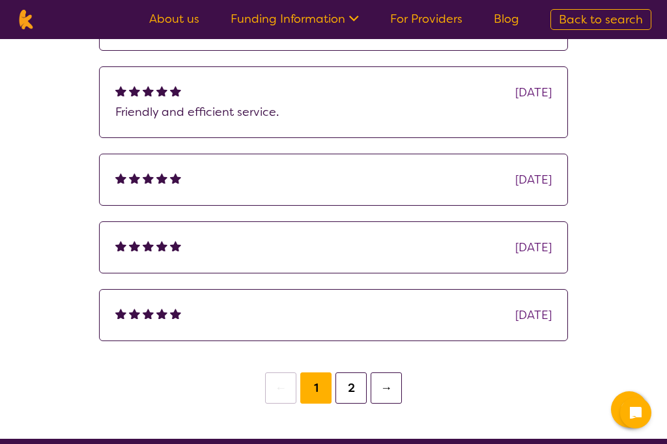
click at [351, 388] on button "2" at bounding box center [351, 388] width 31 height 31
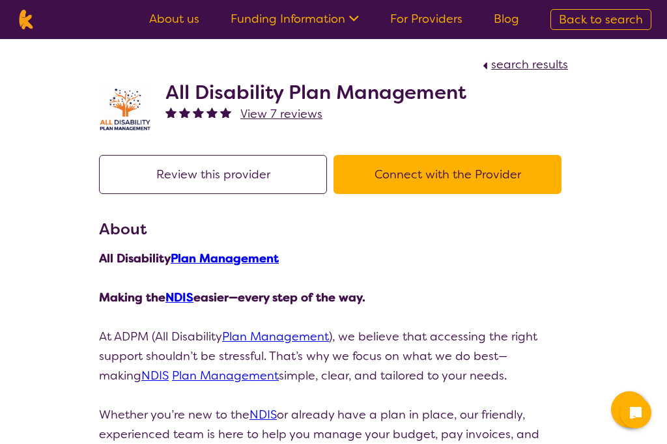
select select "by_score"
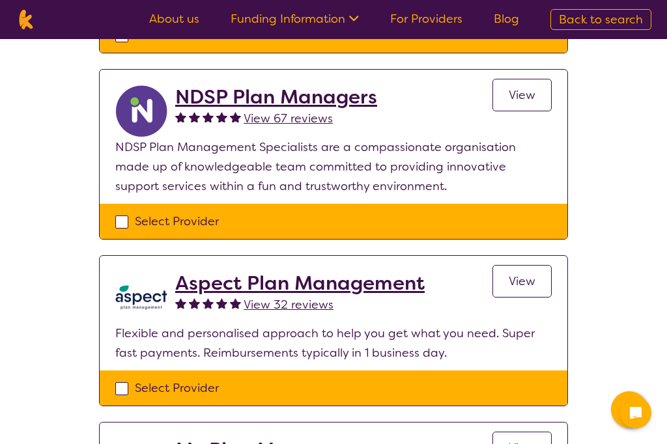
scroll to position [1015, 0]
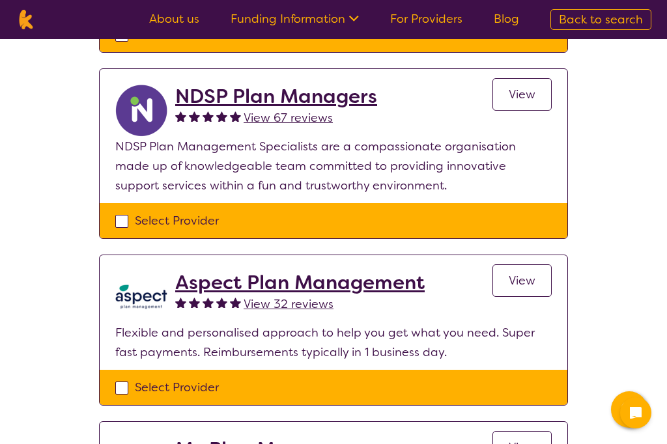
click at [221, 290] on h2 "Aspect Plan Management" at bounding box center [300, 282] width 250 height 23
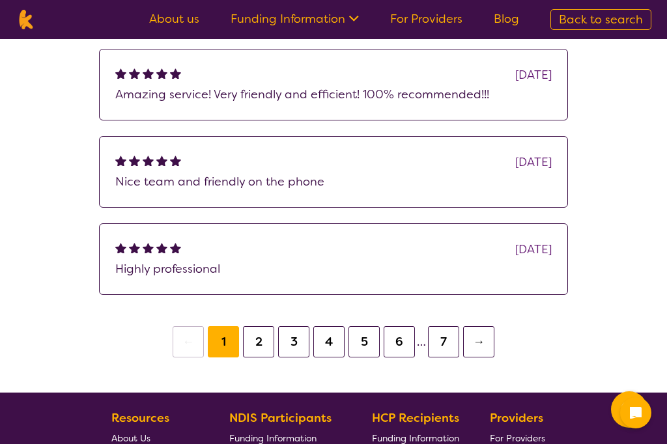
scroll to position [976, 0]
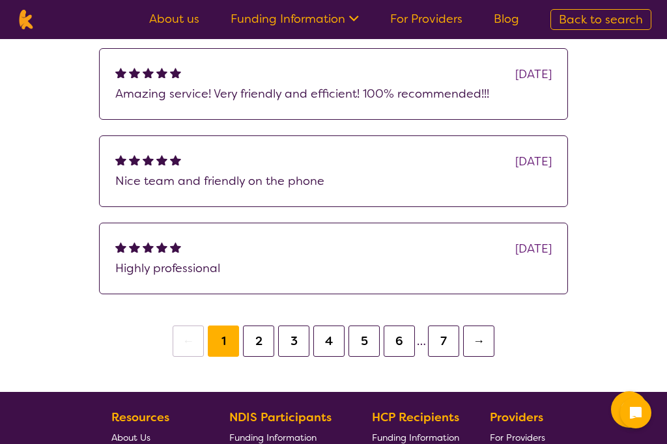
click at [257, 341] on button "2" at bounding box center [258, 341] width 31 height 31
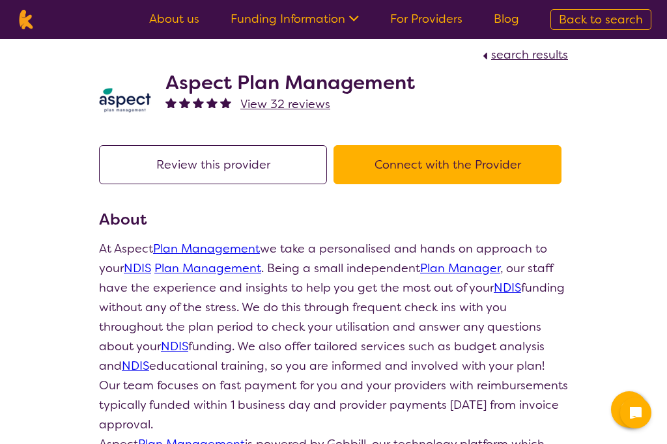
scroll to position [-8, 0]
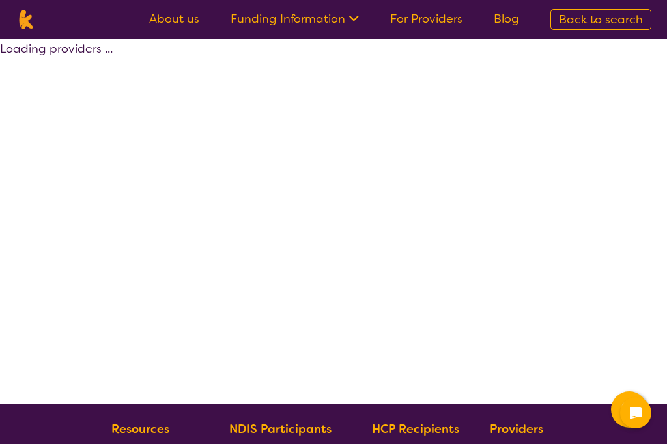
scroll to position [297, 0]
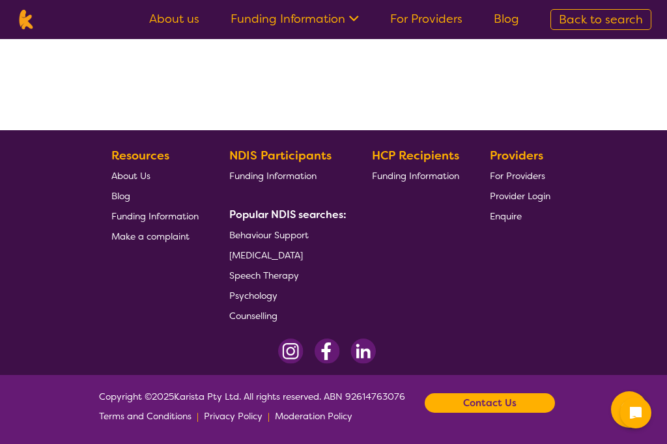
select select "by_score"
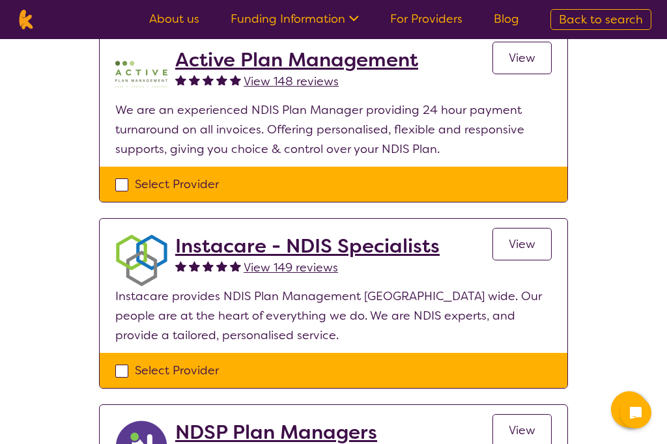
scroll to position [685, 0]
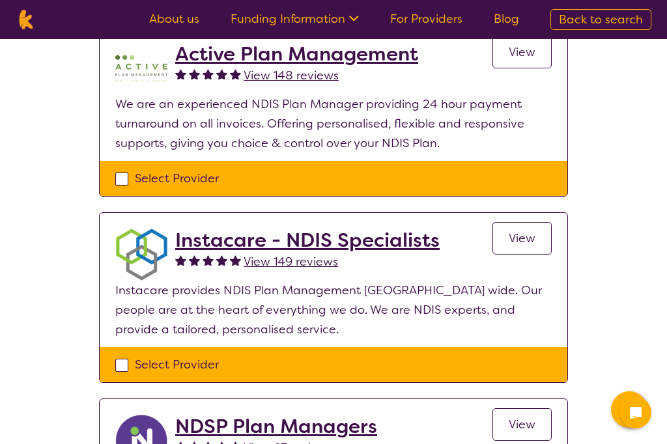
click at [205, 250] on h2 "Instacare - NDIS Specialists" at bounding box center [307, 240] width 265 height 23
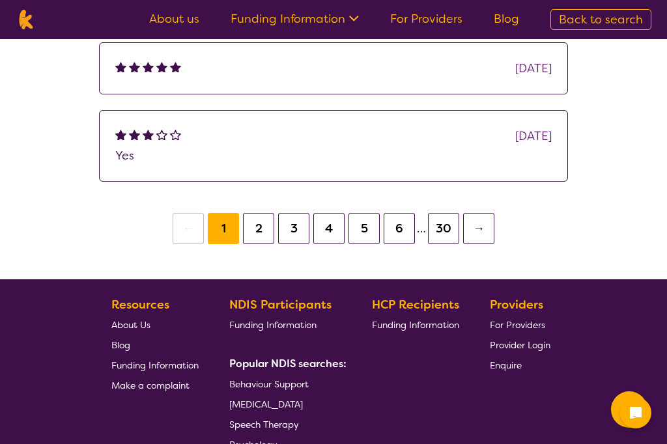
scroll to position [1082, 0]
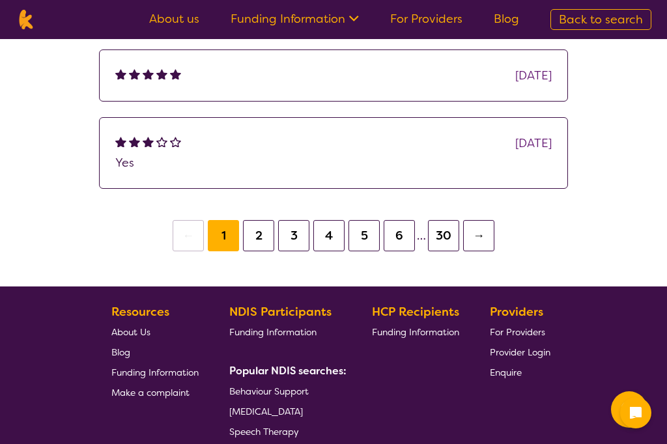
click at [255, 230] on button "2" at bounding box center [258, 235] width 31 height 31
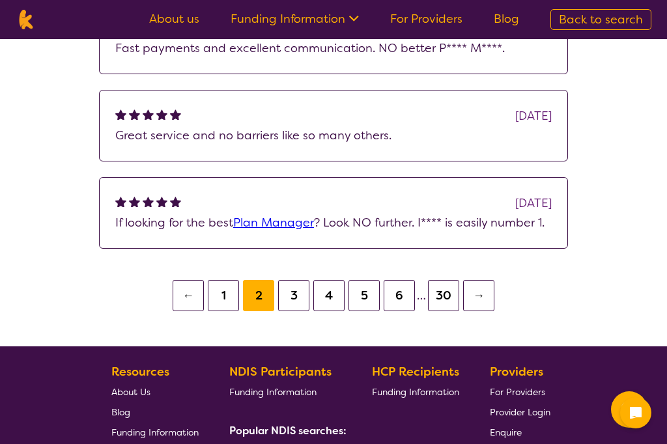
scroll to position [1197, 0]
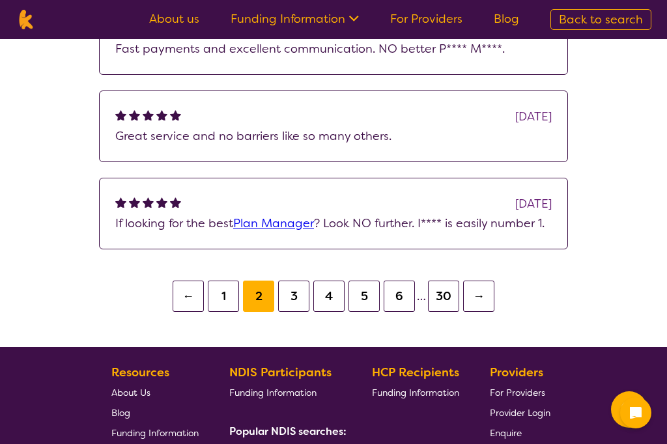
click at [300, 298] on button "3" at bounding box center [293, 296] width 31 height 31
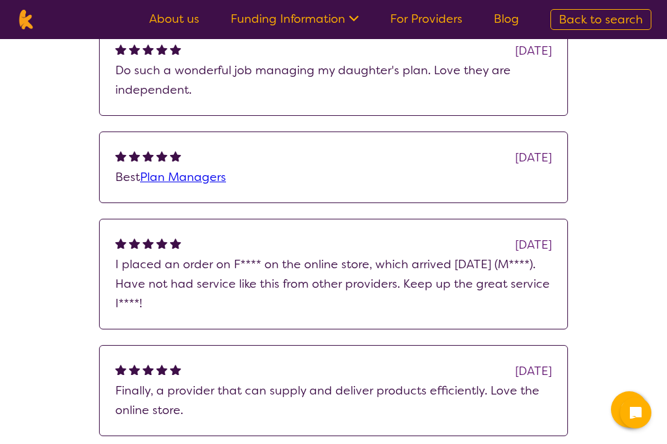
scroll to position [903, 0]
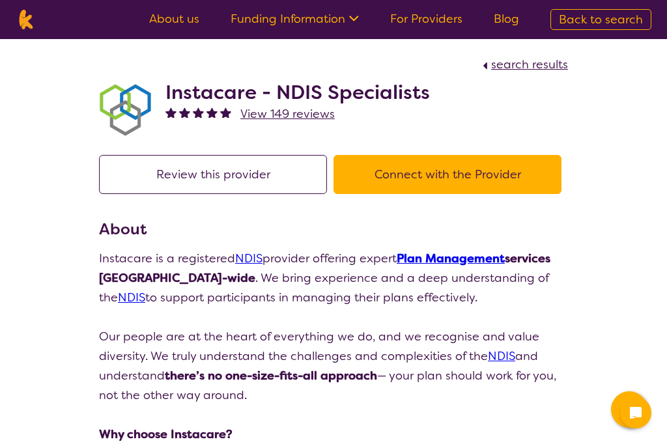
select select "by_score"
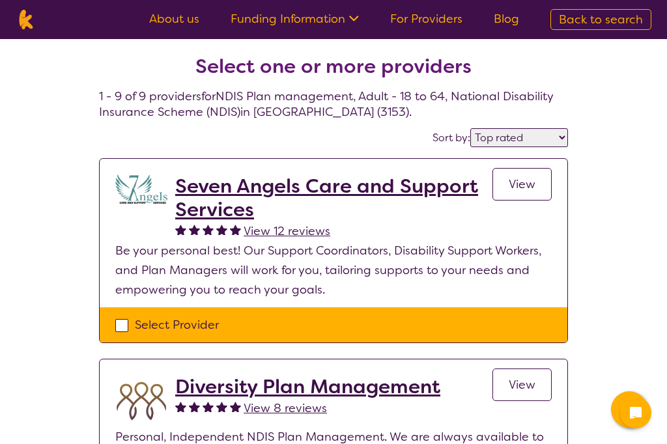
scroll to position [-10, 0]
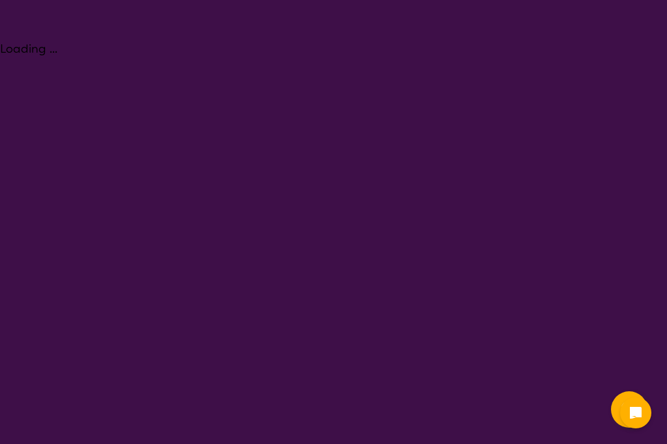
select select "NDIS Plan management"
select select "AD"
select select "NDIS"
select select "NDIS Plan management"
select select "AD"
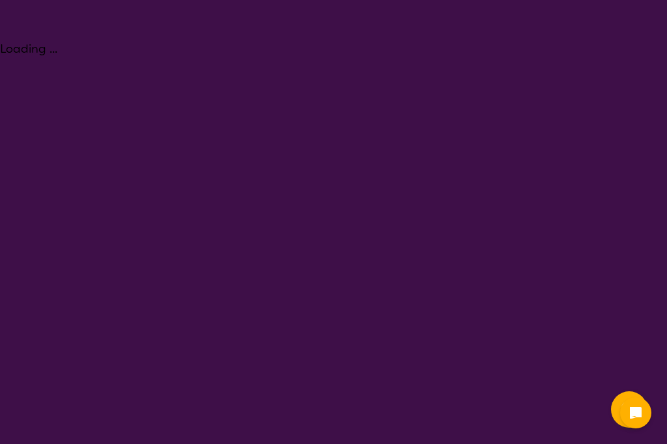
select select "NDIS"
